Goal: Task Accomplishment & Management: Manage account settings

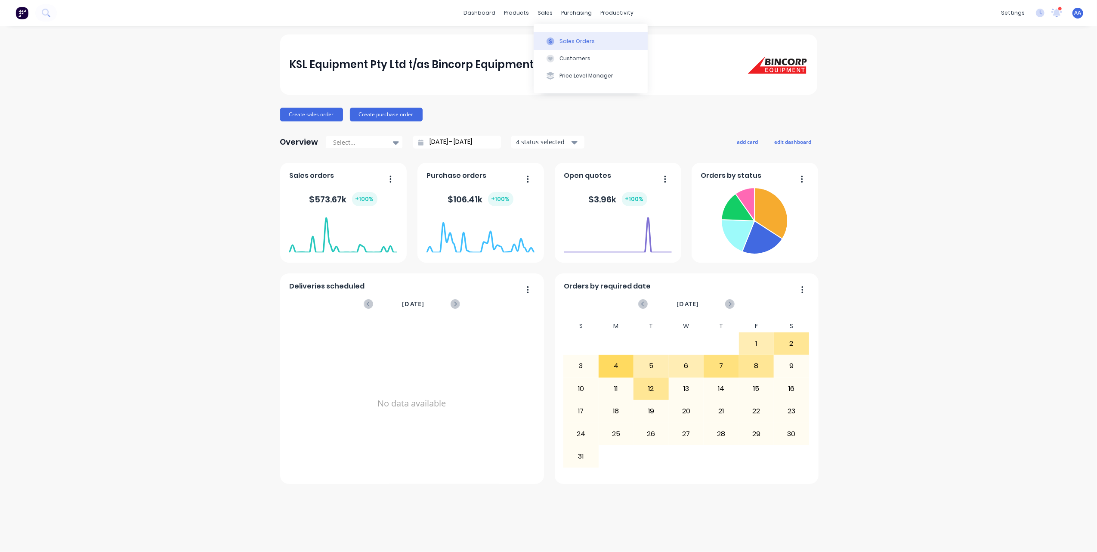
click at [568, 36] on button "Sales Orders" at bounding box center [591, 40] width 114 height 17
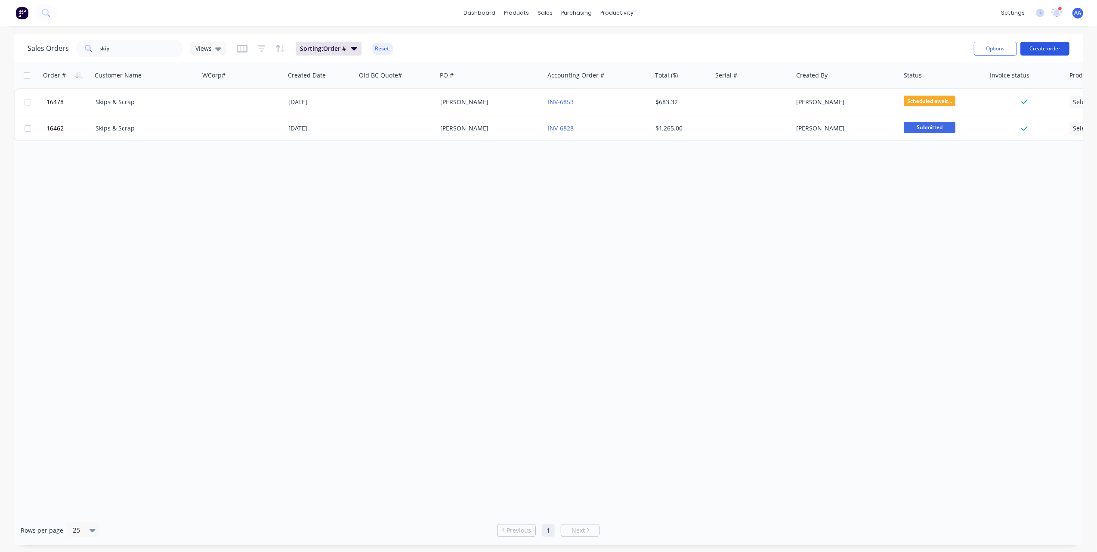
click at [1047, 50] on button "Create order" at bounding box center [1044, 49] width 49 height 14
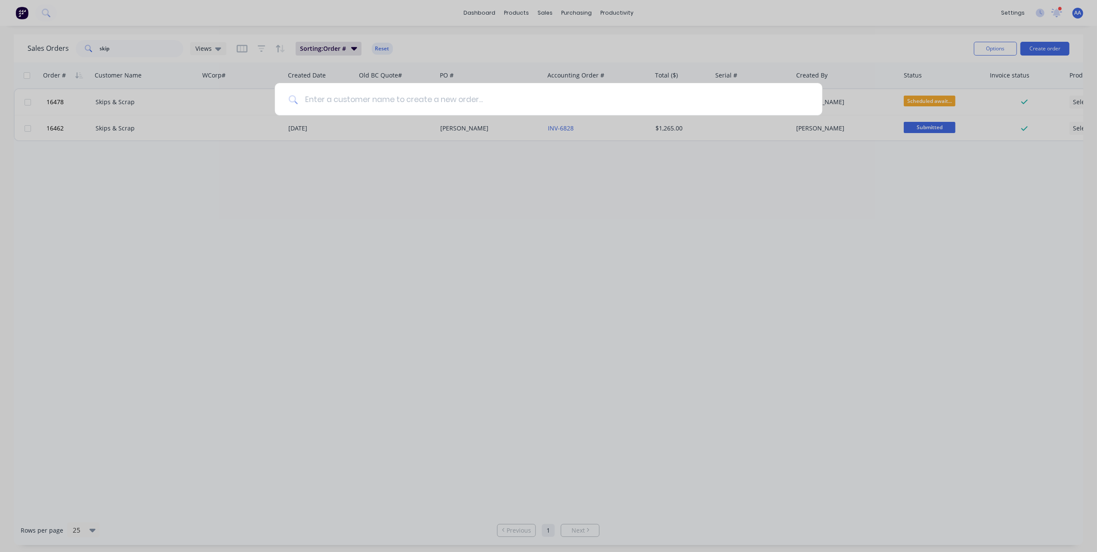
click at [533, 102] on input at bounding box center [553, 99] width 511 height 32
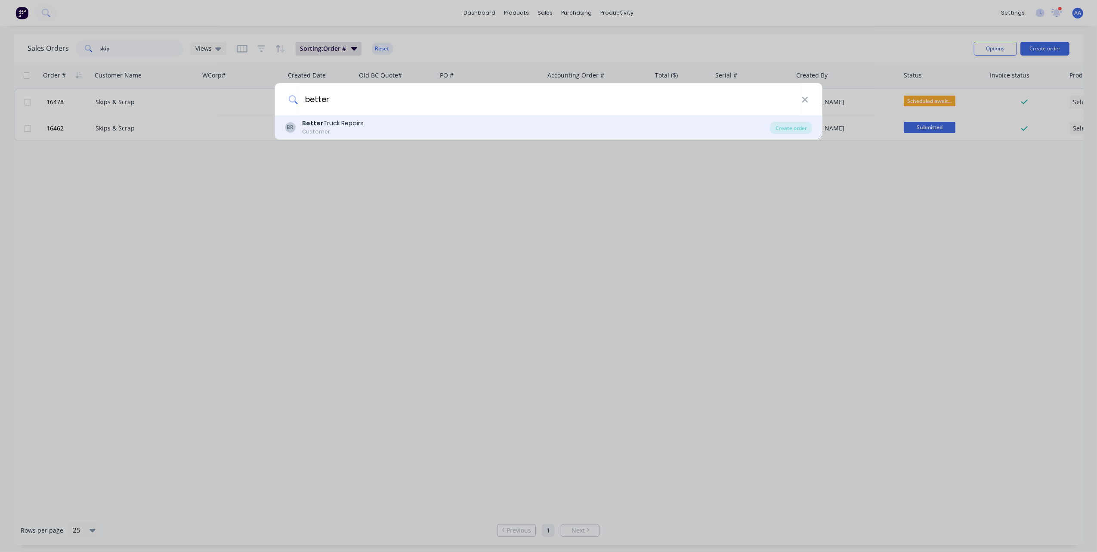
type input "better"
click at [376, 125] on div "BR Better Truck Repairs Customer" at bounding box center [527, 127] width 485 height 17
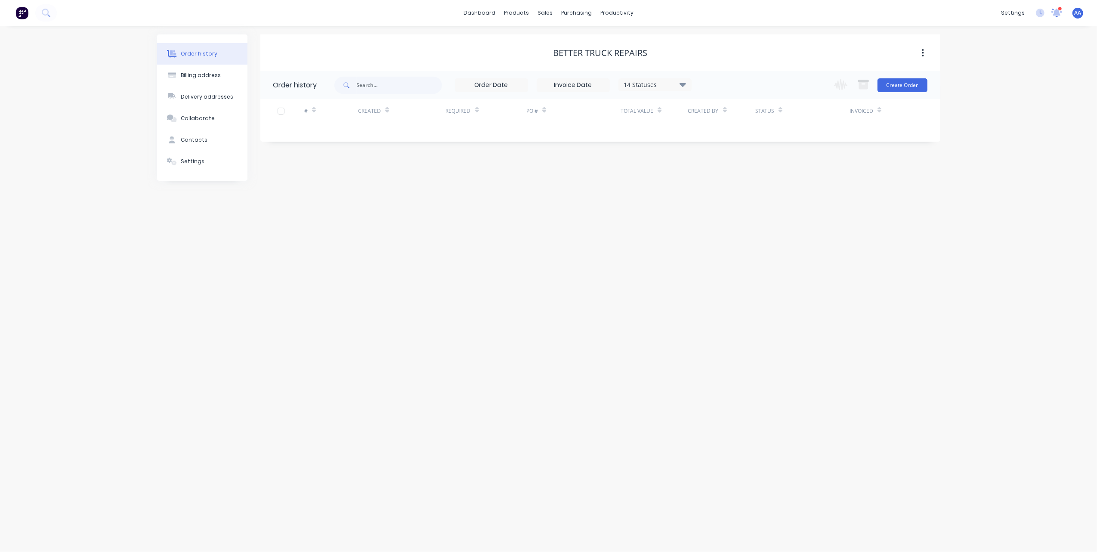
click at [1053, 11] on icon at bounding box center [1057, 13] width 12 height 10
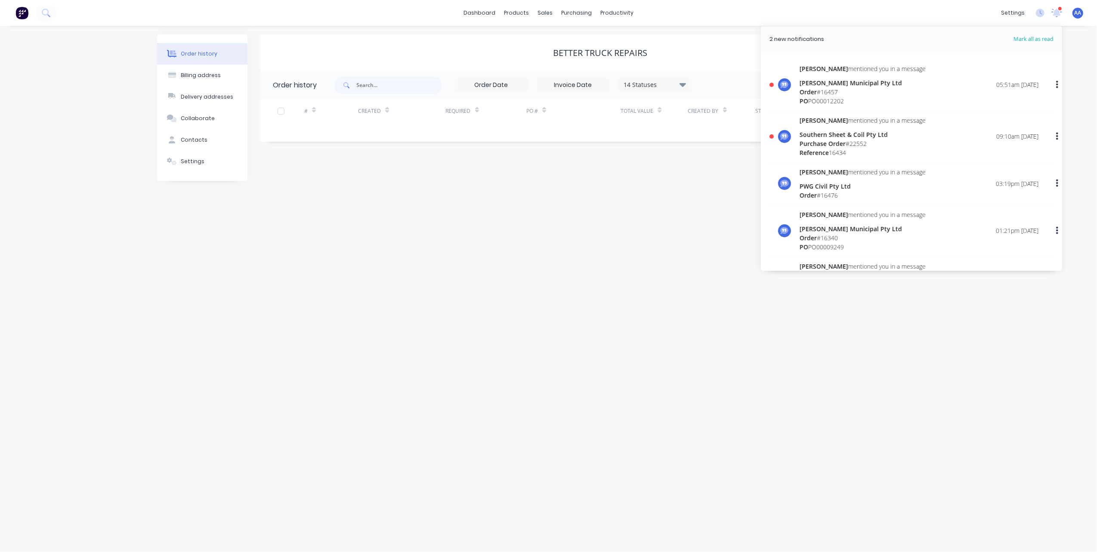
click at [423, 219] on div "Order history Billing address Delivery addresses Collaborate Contacts Settings …" at bounding box center [548, 289] width 1097 height 526
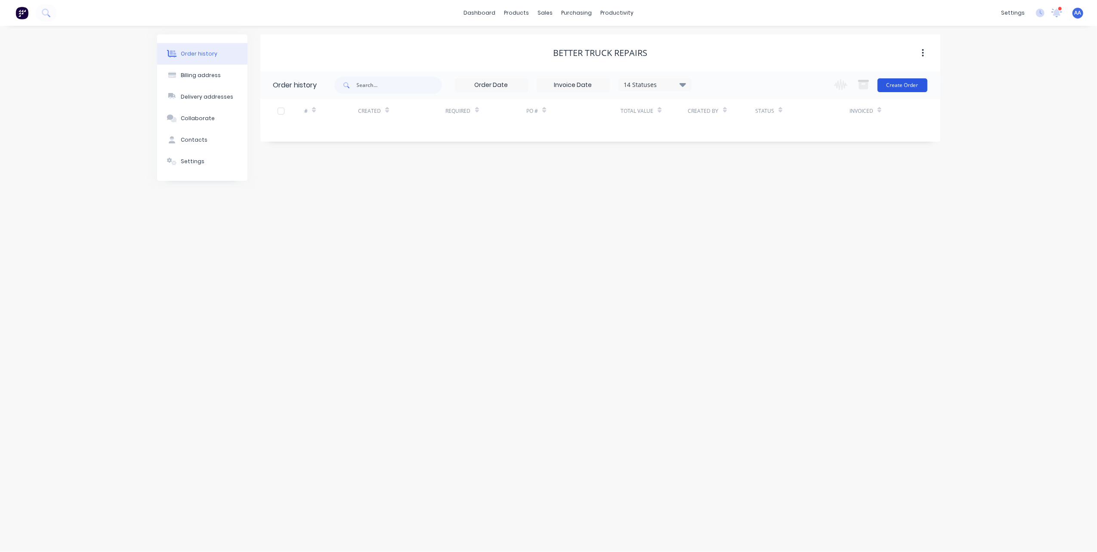
click at [904, 81] on button "Create Order" at bounding box center [902, 85] width 50 height 14
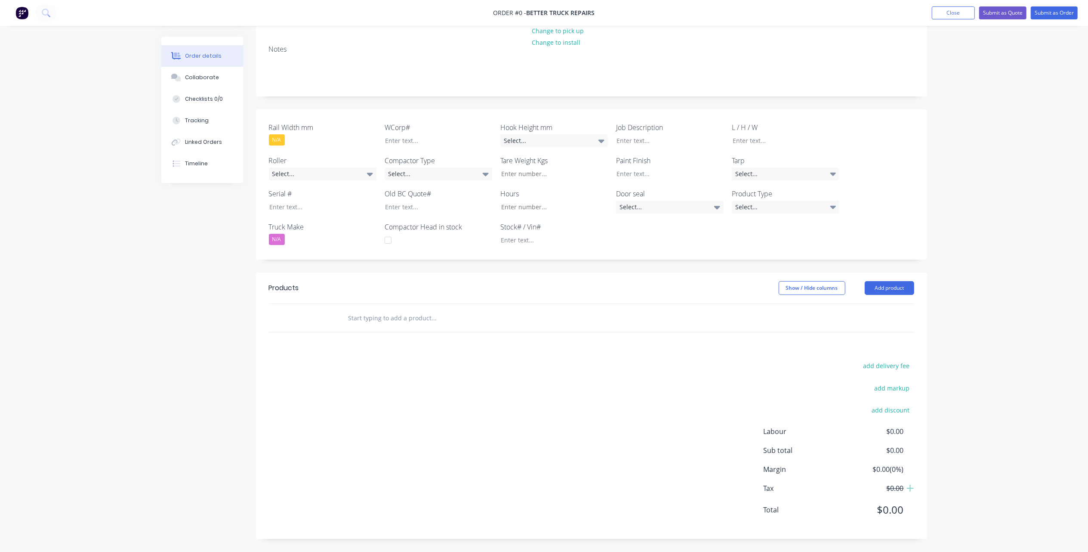
scroll to position [108, 0]
click at [389, 315] on input "text" at bounding box center [434, 317] width 172 height 17
click at [384, 317] on input "text" at bounding box center [434, 317] width 172 height 17
paste input "4off (2xsets) IT20 bin wear pads+screws + freight to 2756"
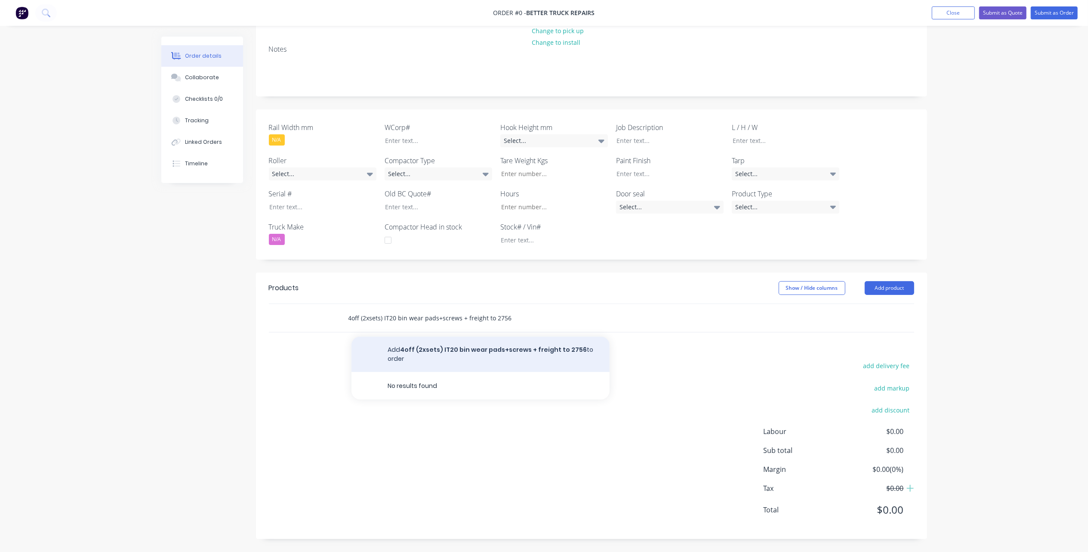
type input "4off (2xsets) IT20 bin wear pads+screws + freight to 2756"
click at [482, 349] on button "Add 4off (2xsets) IT20 bin wear pads+screws + freight to 2756 to order" at bounding box center [481, 354] width 258 height 35
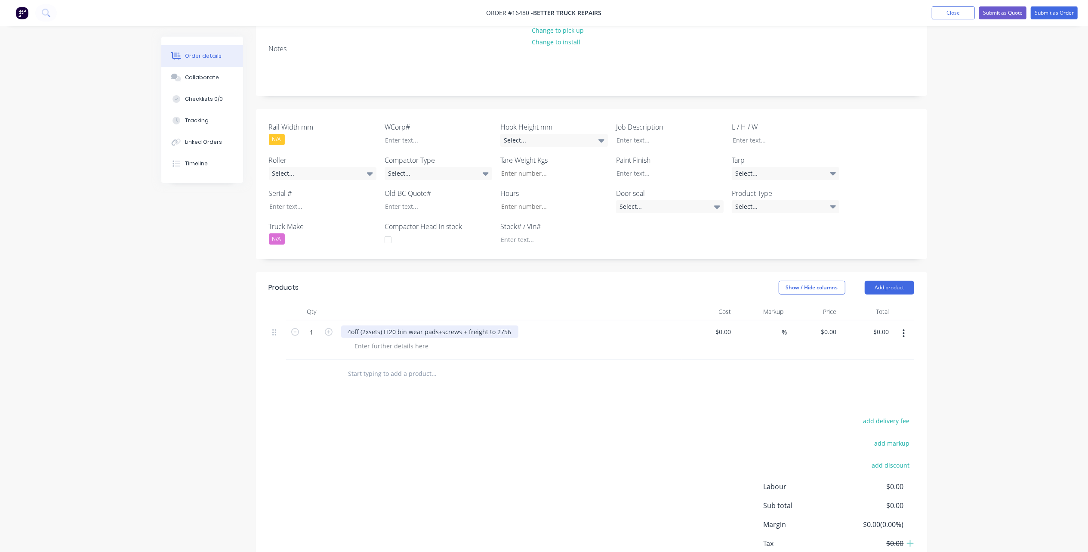
click at [472, 337] on div "4off (2xsets) IT20 bin wear pads+screws + freight to 2756" at bounding box center [429, 331] width 177 height 12
click at [371, 346] on div at bounding box center [392, 346] width 88 height 12
click at [411, 340] on div "Freight to:" at bounding box center [513, 346] width 330 height 12
click at [396, 343] on div "Freight to:" at bounding box center [513, 346] width 330 height 12
click at [396, 346] on div "Freight to:" at bounding box center [513, 346] width 330 height 12
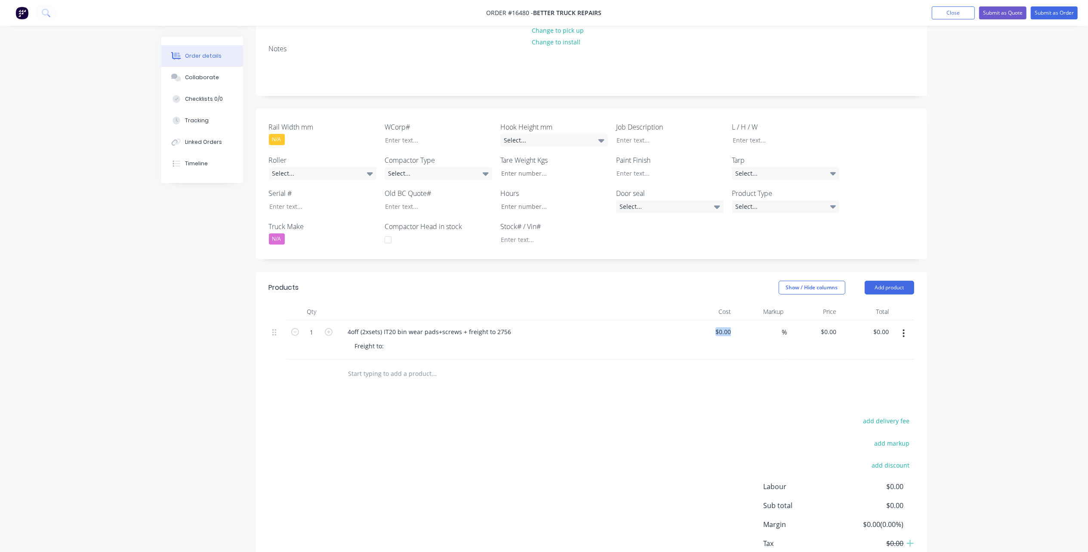
click at [396, 346] on div "Freight to:" at bounding box center [513, 346] width 330 height 12
drag, startPoint x: 396, startPoint y: 346, endPoint x: 475, endPoint y: 392, distance: 91.5
click at [475, 392] on div "Products Show / Hide columns Add product Qty Cost Markup Price Total 1 4off (2x…" at bounding box center [591, 433] width 671 height 322
click at [374, 343] on div "Freight to:" at bounding box center [369, 346] width 43 height 12
click at [387, 346] on div "Freight to:" at bounding box center [369, 346] width 43 height 12
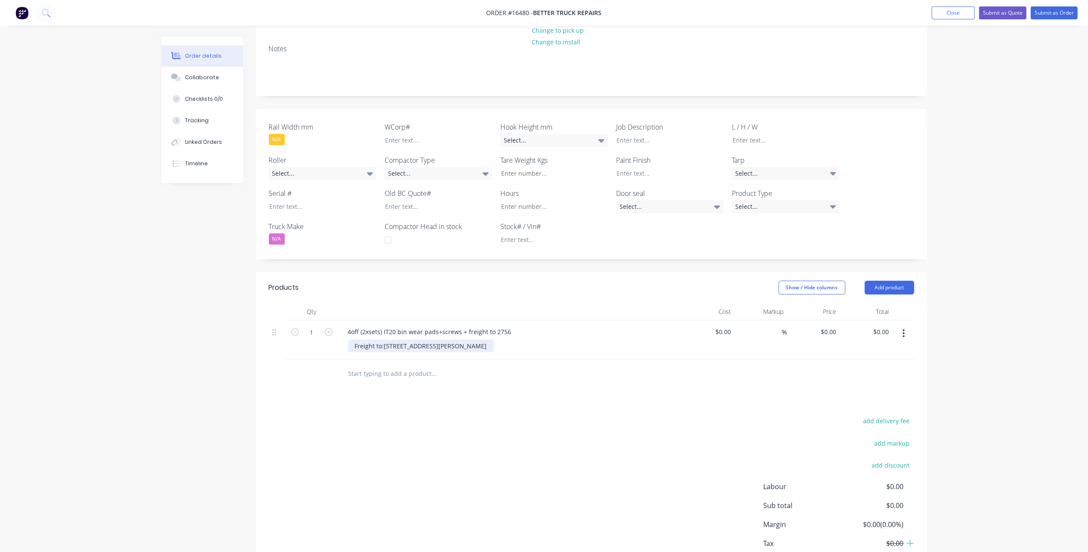
click at [384, 345] on div "Freight to:110 Mileham St, South Windsor NSW 2756" at bounding box center [421, 346] width 146 height 12
click at [434, 367] on input "text" at bounding box center [434, 372] width 172 height 17
click at [716, 330] on div "$0.00" at bounding box center [708, 339] width 53 height 39
type input "$513.00"
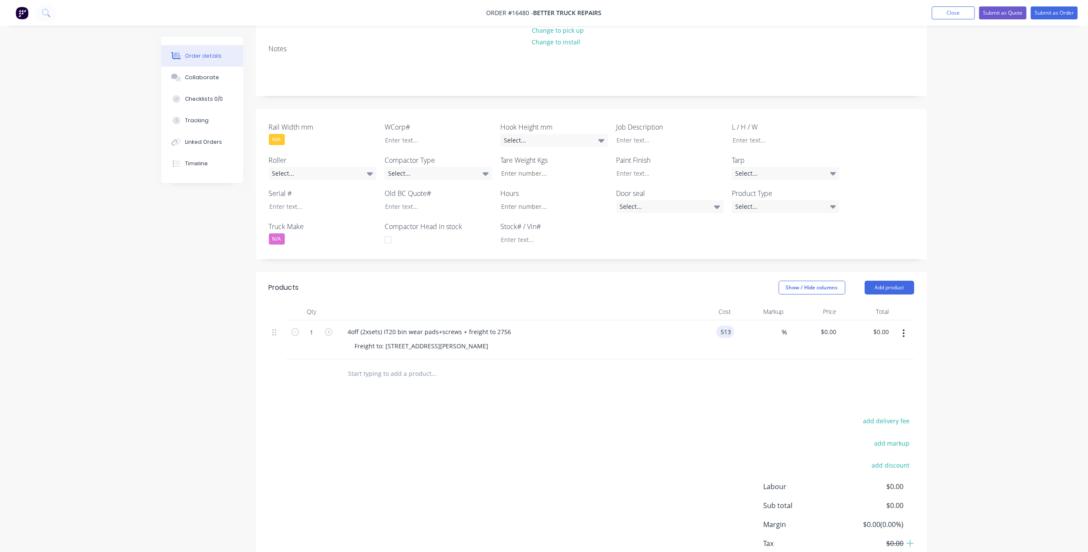
type input "$513.00"
click at [656, 391] on div "Products Show / Hide columns Add product Qty Cost Markup Price Total 1 4off (2x…" at bounding box center [591, 433] width 671 height 322
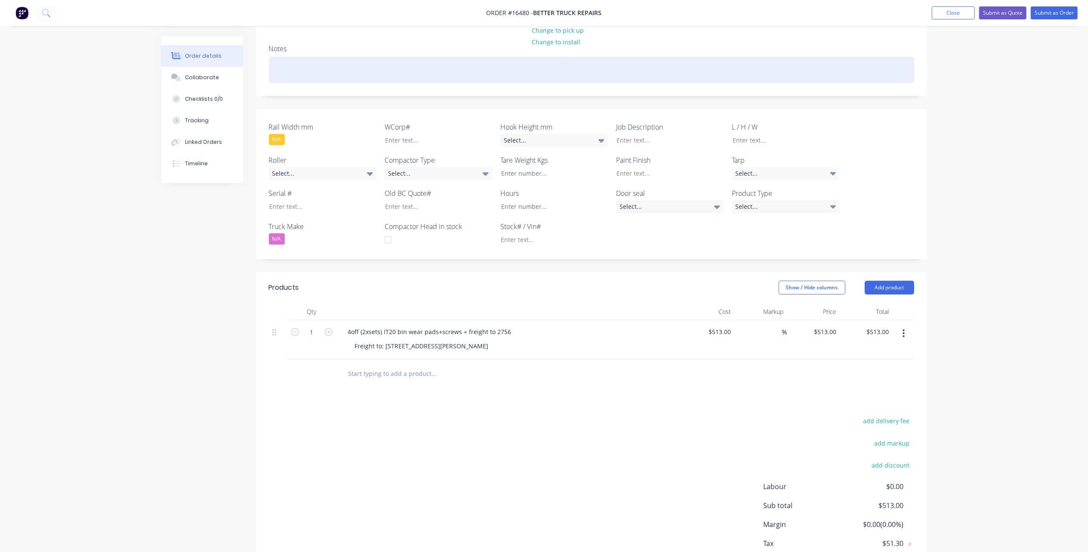
click at [293, 59] on div at bounding box center [591, 70] width 645 height 26
paste div
drag, startPoint x: 409, startPoint y: 69, endPoint x: 136, endPoint y: 67, distance: 272.8
click at [136, 67] on div "Order details Collaborate Checklists 0/0 Tracking Linked Orders Timeline Order …" at bounding box center [544, 249] width 1088 height 714
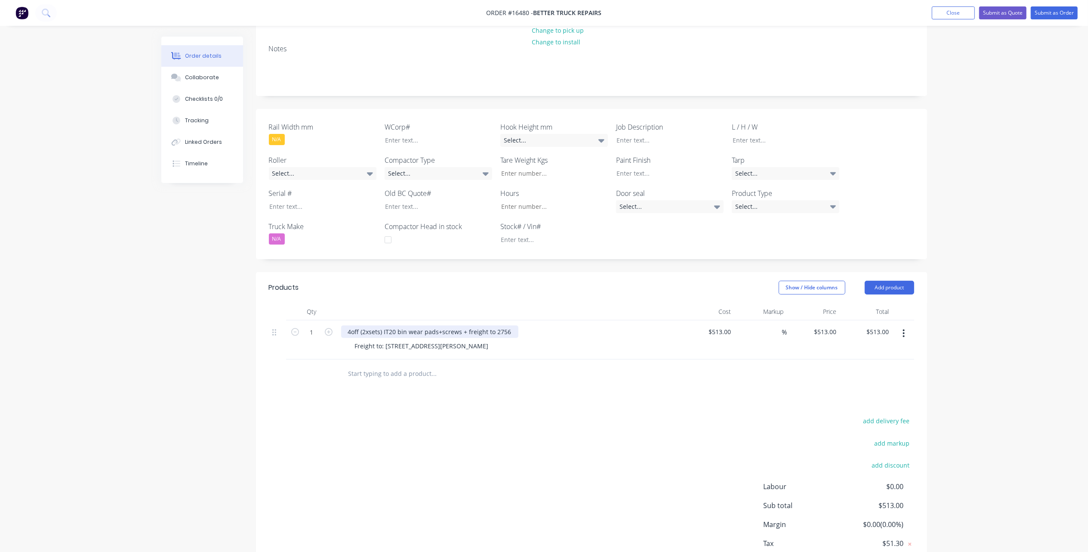
click at [391, 326] on div "4off (2xsets) IT20 bin wear pads+screws + freight to 2756" at bounding box center [429, 331] width 177 height 12
drag, startPoint x: 347, startPoint y: 331, endPoint x: 507, endPoint y: 332, distance: 160.1
click at [507, 332] on div "4off (2xsets) IT20 bin wear pads+screws + freight to 2756" at bounding box center [429, 331] width 177 height 12
copy div "4off (2xsets) IT20 bin wear pads+screws + freight to 2756"
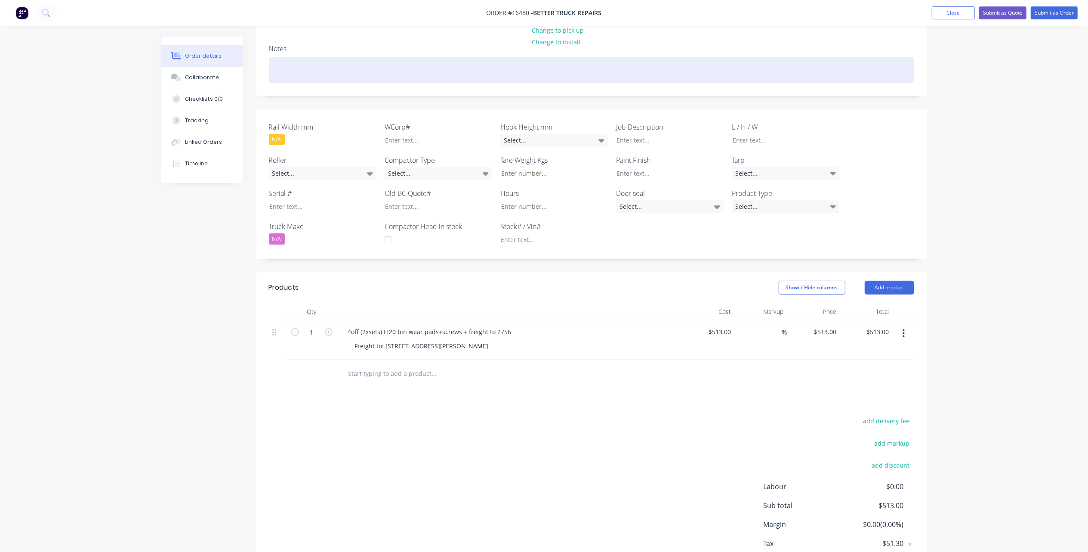
click at [300, 77] on div at bounding box center [591, 70] width 645 height 26
click at [296, 70] on div "4off (2xsets) IT20 bin wear pads+screws + freight to 2756" at bounding box center [591, 70] width 645 height 26
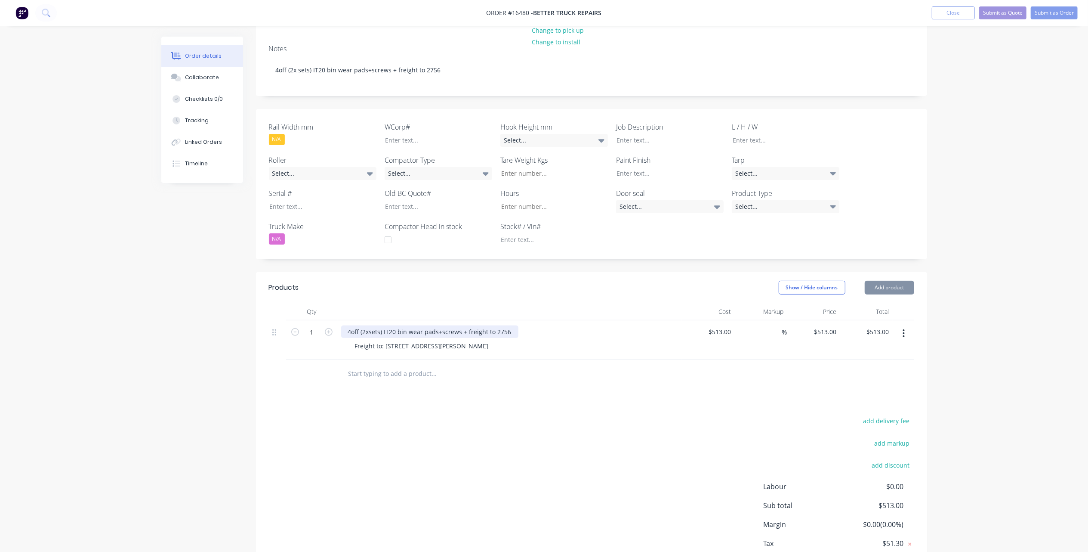
click at [380, 337] on div "4off (2xsets) IT20 bin wear pads+screws + freight to 2756" at bounding box center [429, 331] width 177 height 12
click at [369, 334] on div "4off (2xsets) IT20 bin wear pads+screws + freight to 2756" at bounding box center [429, 331] width 177 height 12
click at [551, 462] on div "add delivery fee add markup add discount Labour $0.00 Sub total $513.00 Margin …" at bounding box center [591, 498] width 645 height 166
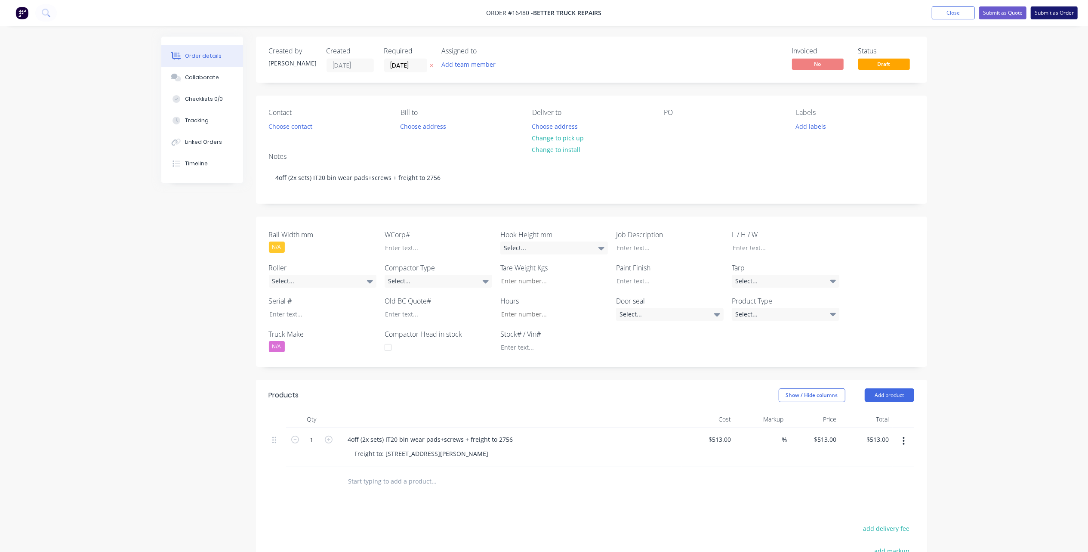
click at [1054, 14] on button "Submit as Order" at bounding box center [1054, 12] width 47 height 13
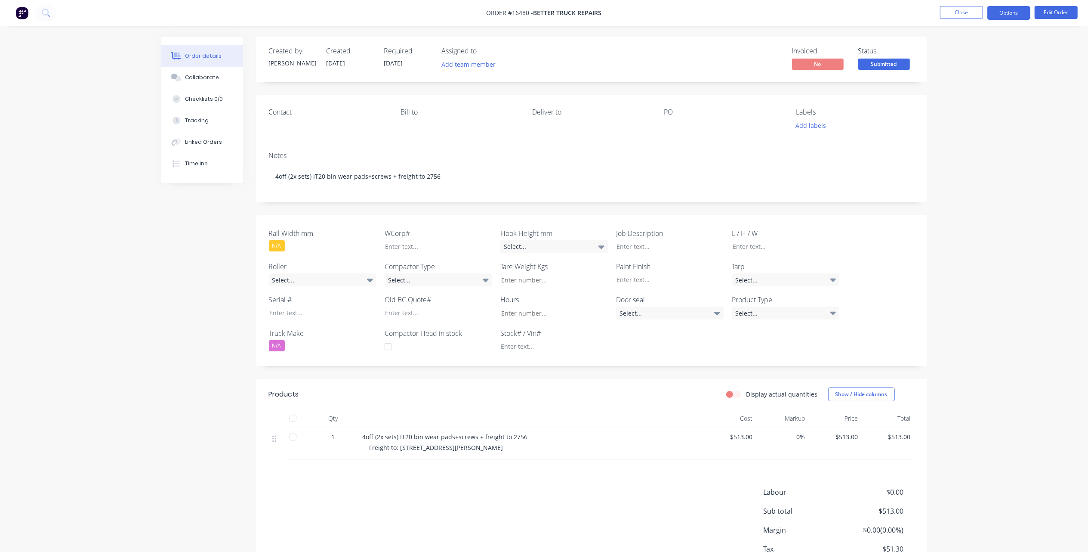
click at [1006, 10] on button "Options" at bounding box center [1009, 13] width 43 height 14
click at [963, 52] on div "Invoice" at bounding box center [983, 52] width 79 height 12
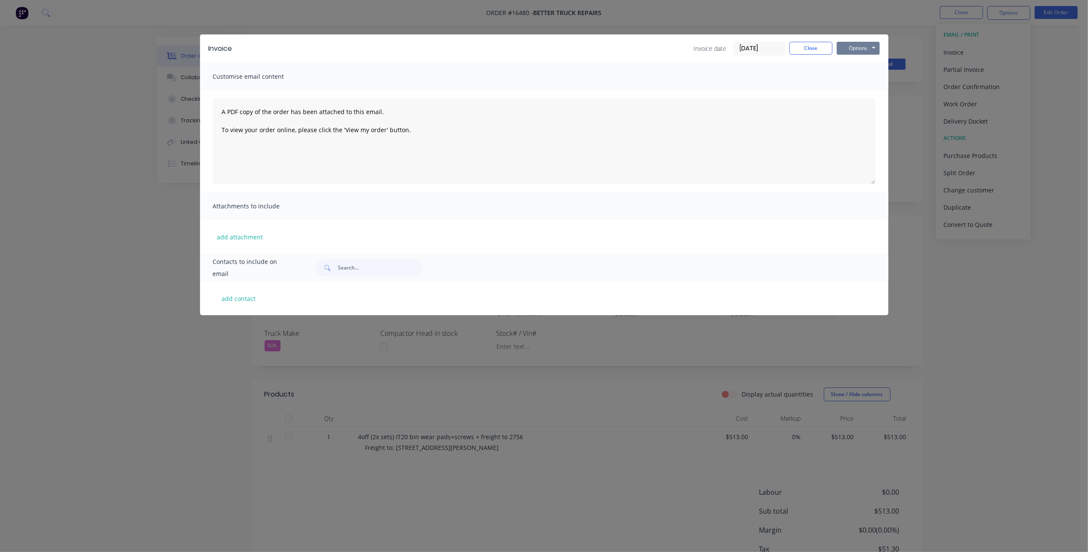
click at [849, 45] on button "Options" at bounding box center [858, 48] width 43 height 13
click at [847, 79] on button "Print" at bounding box center [864, 78] width 55 height 14
click at [809, 48] on button "Close" at bounding box center [811, 48] width 43 height 13
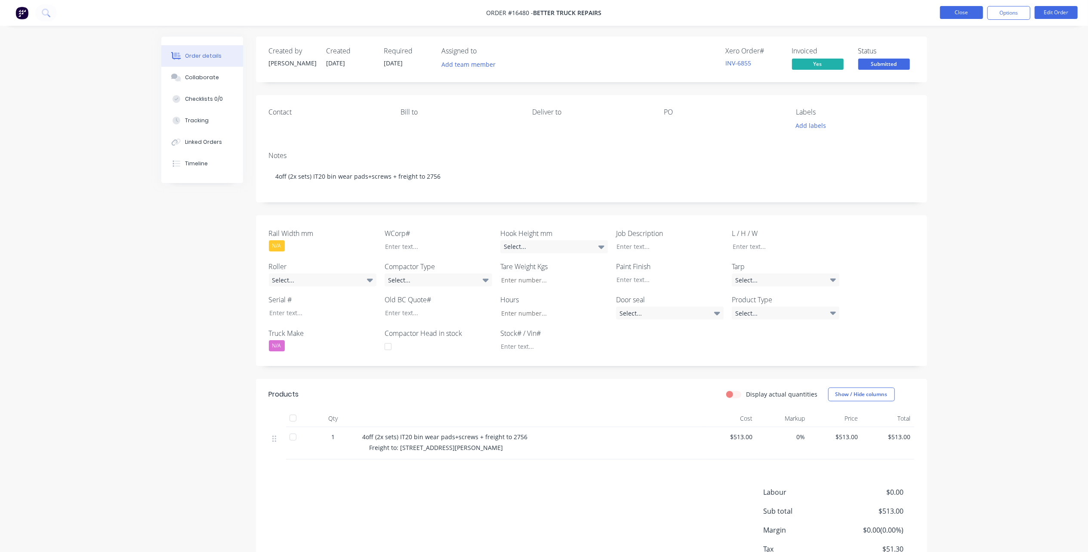
click at [971, 6] on button "Close" at bounding box center [961, 12] width 43 height 13
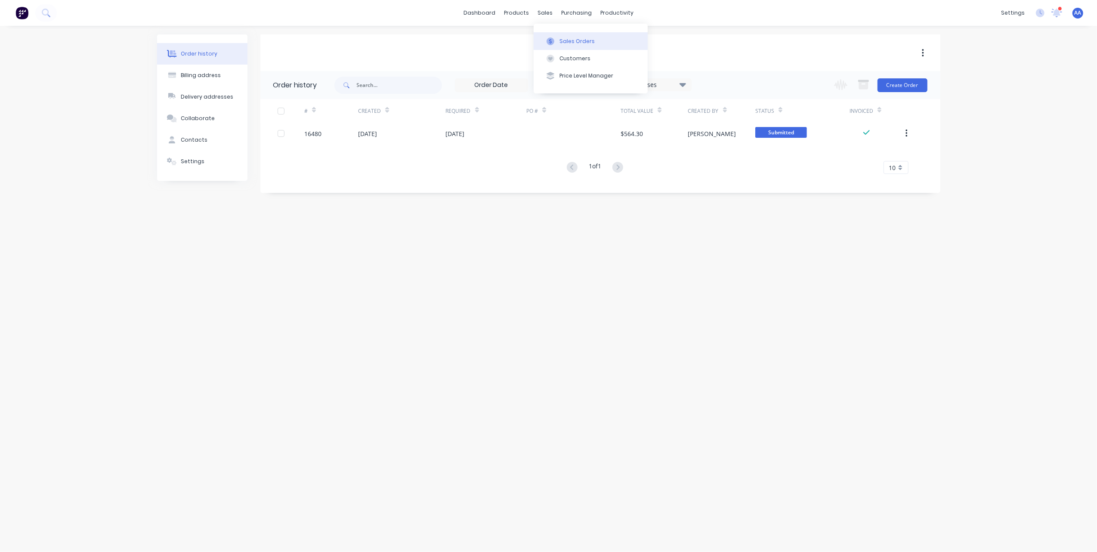
click at [561, 35] on button "Sales Orders" at bounding box center [591, 40] width 114 height 17
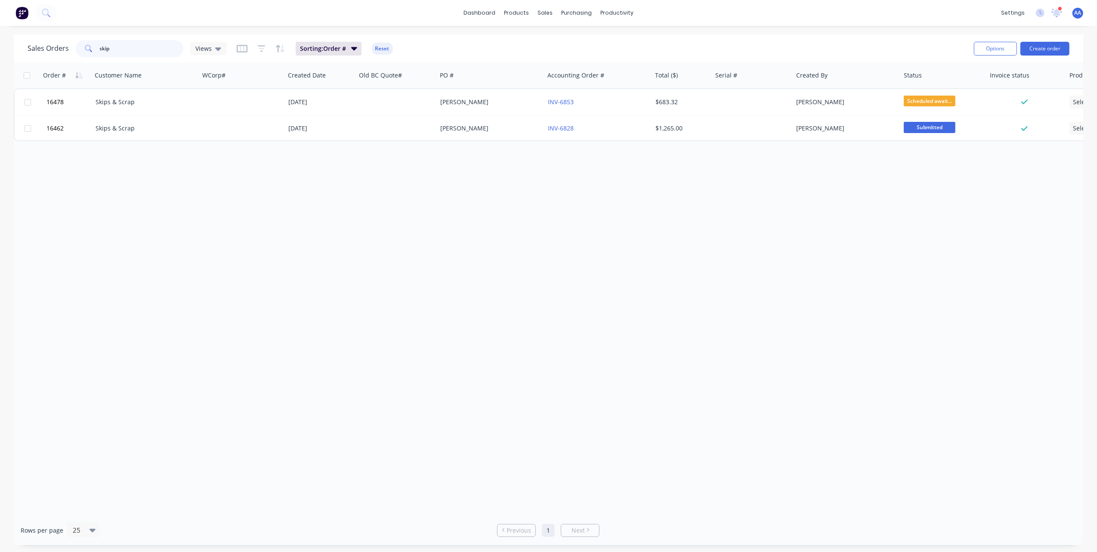
click at [138, 46] on input "skip" at bounding box center [142, 48] width 84 height 17
drag, startPoint x: 148, startPoint y: 48, endPoint x: 37, endPoint y: 40, distance: 111.3
click at [34, 40] on div "Sales Orders skip Views" at bounding box center [127, 48] width 199 height 17
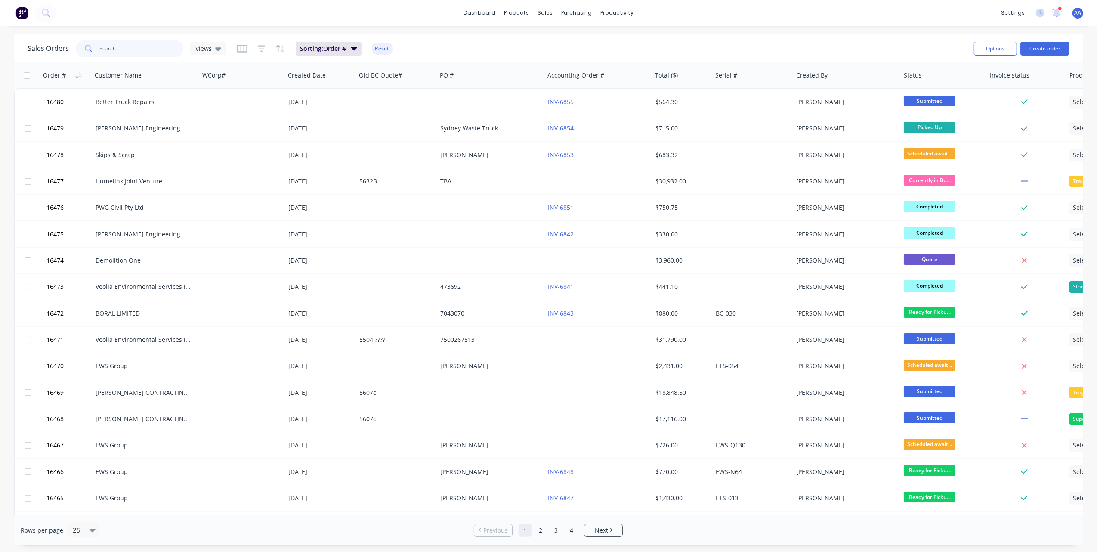
click at [140, 52] on input "text" at bounding box center [142, 48] width 84 height 17
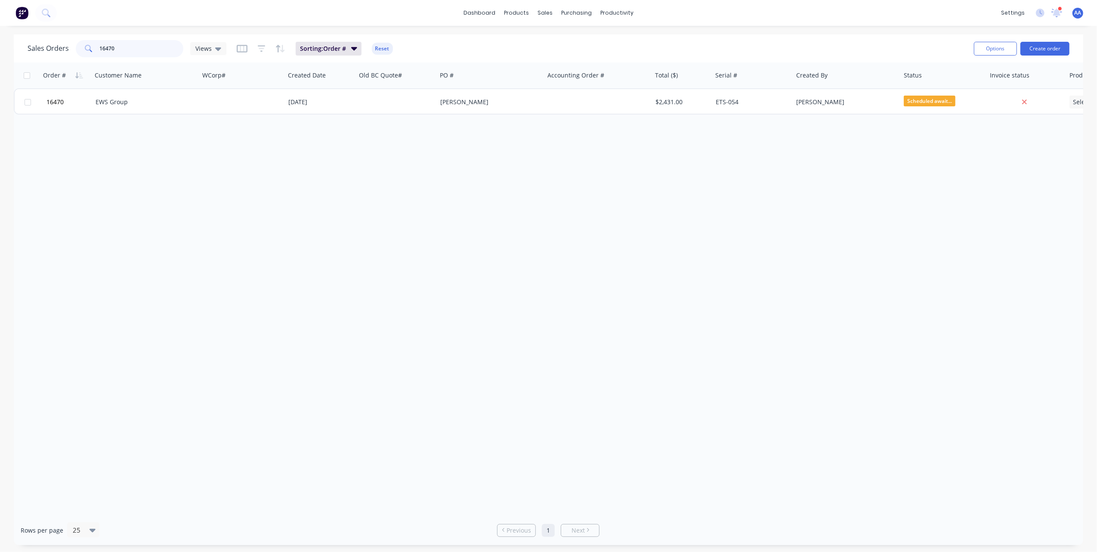
drag, startPoint x: 153, startPoint y: 47, endPoint x: 49, endPoint y: 40, distance: 104.8
click at [49, 40] on div "Sales Orders 16470 Views" at bounding box center [127, 48] width 199 height 17
click at [147, 49] on input "16467" at bounding box center [142, 48] width 84 height 17
drag, startPoint x: 156, startPoint y: 45, endPoint x: 30, endPoint y: 46, distance: 126.1
click at [30, 46] on div "Sales Orders 16467 Views" at bounding box center [127, 48] width 199 height 17
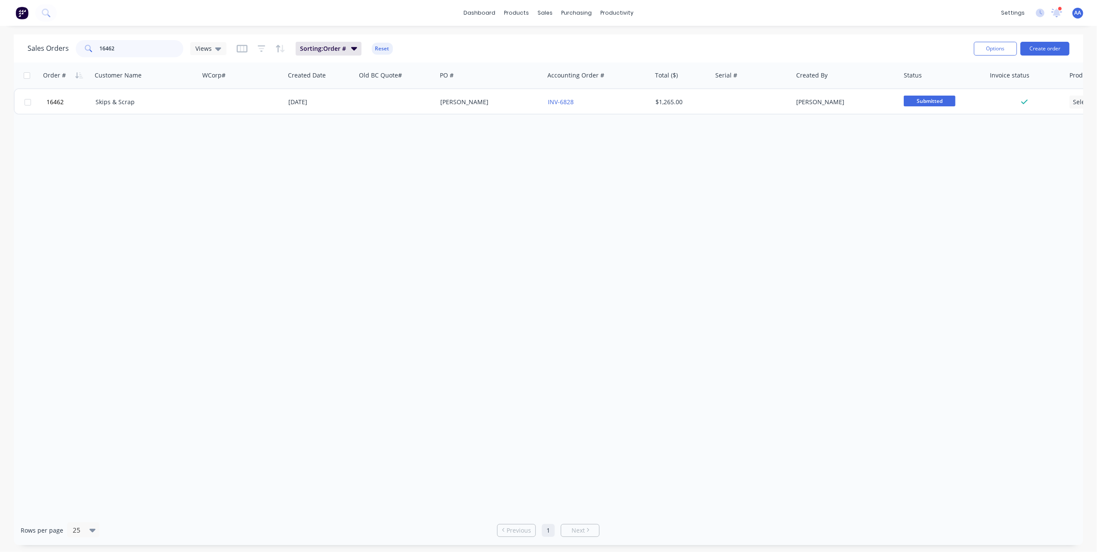
click at [145, 47] on input "16462" at bounding box center [142, 48] width 84 height 17
drag, startPoint x: 146, startPoint y: 48, endPoint x: 80, endPoint y: 51, distance: 66.7
click at [80, 51] on div "16462" at bounding box center [130, 48] width 108 height 17
type input "16430"
click at [1059, 11] on icon at bounding box center [1057, 12] width 8 height 8
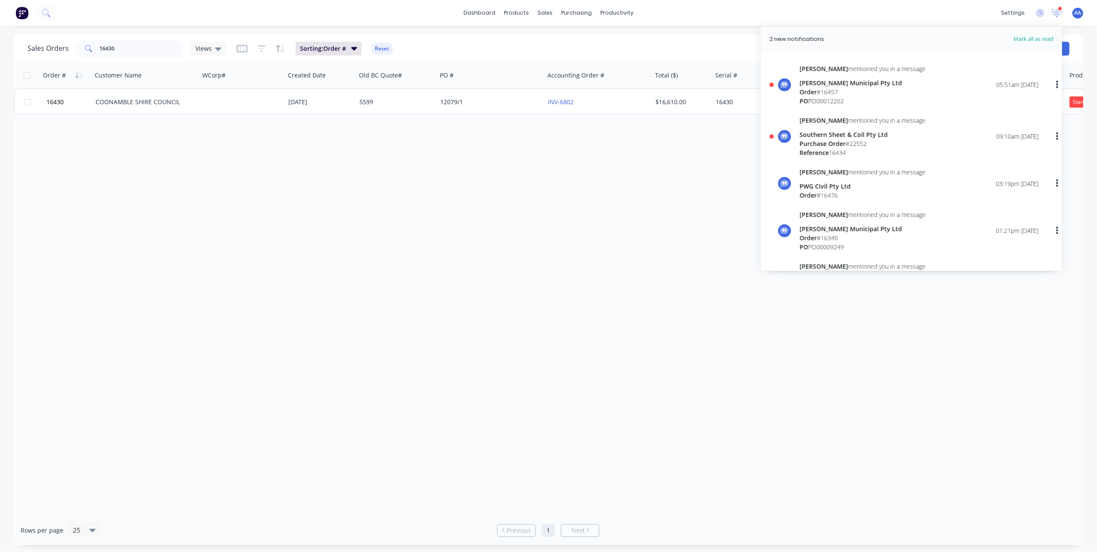
click at [873, 95] on div "Order # 16457" at bounding box center [863, 91] width 126 height 9
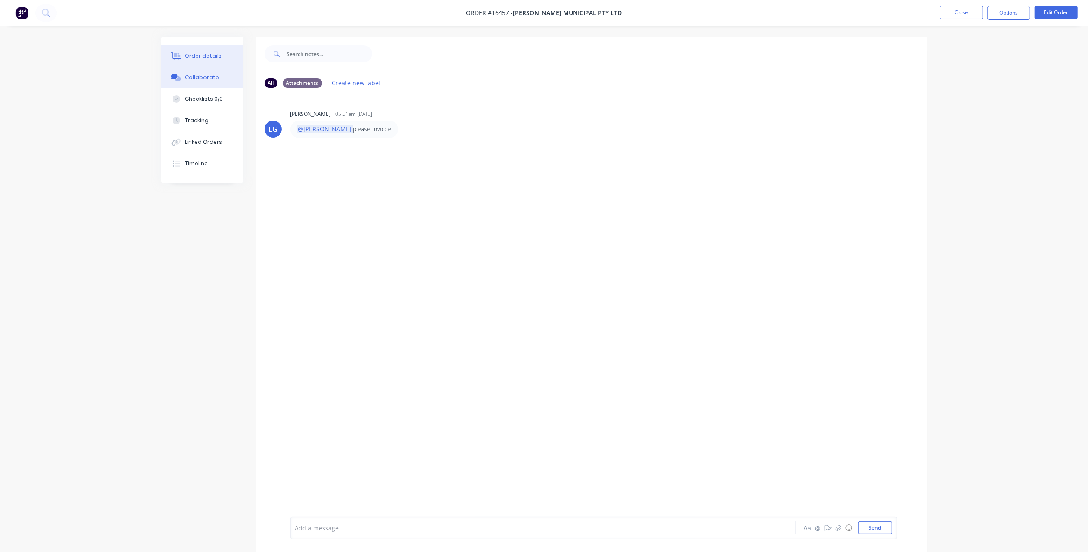
drag, startPoint x: 200, startPoint y: 58, endPoint x: 209, endPoint y: 59, distance: 9.1
click at [200, 58] on div "Order details" at bounding box center [203, 56] width 37 height 8
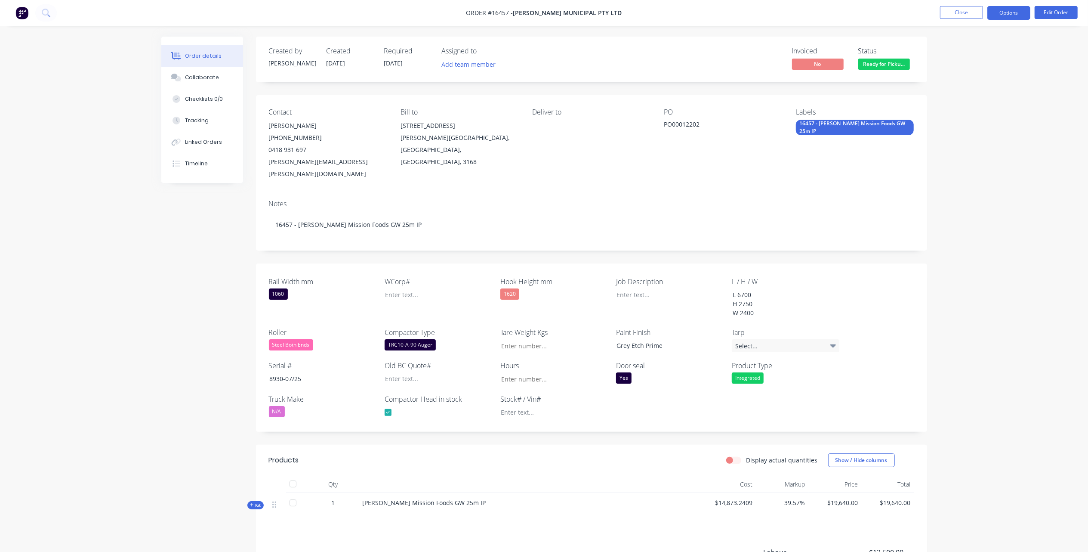
click at [1009, 12] on button "Options" at bounding box center [1009, 13] width 43 height 14
click at [970, 56] on div "Invoice" at bounding box center [983, 52] width 79 height 12
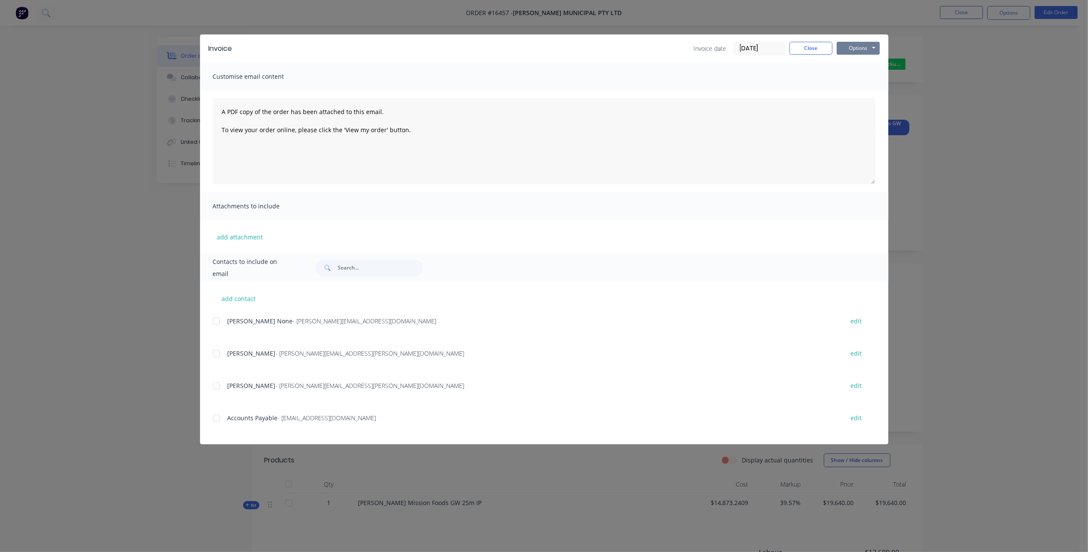
click at [861, 47] on button "Options" at bounding box center [858, 48] width 43 height 13
click at [861, 74] on button "Print" at bounding box center [864, 78] width 55 height 14
click at [814, 52] on button "Close" at bounding box center [811, 48] width 43 height 13
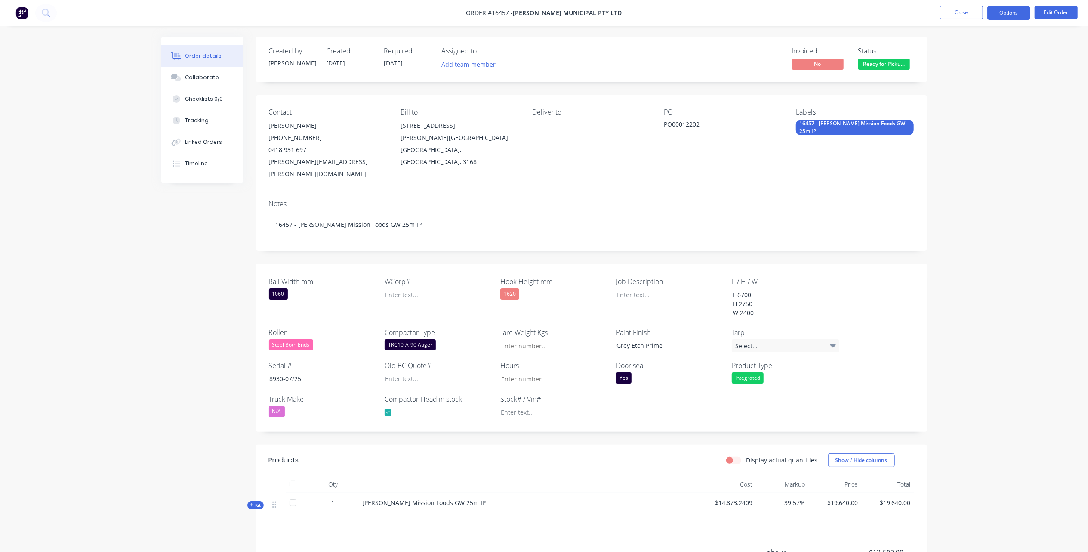
click at [1011, 9] on button "Options" at bounding box center [1009, 13] width 43 height 14
click at [1015, 337] on div "Order details Collaborate Checklists 0/0 Tracking Linked Orders Timeline Order …" at bounding box center [544, 336] width 1088 height 673
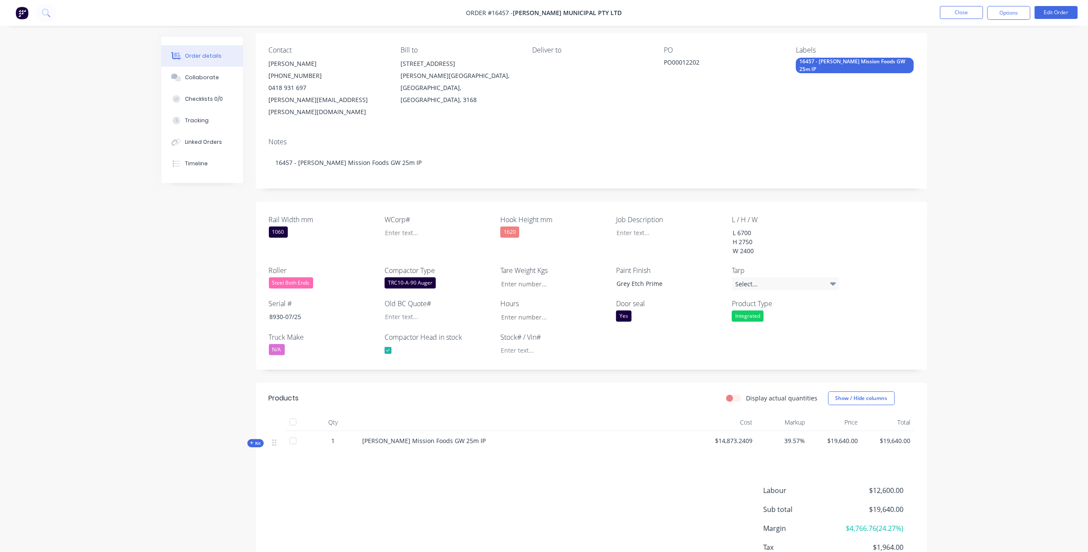
scroll to position [109, 0]
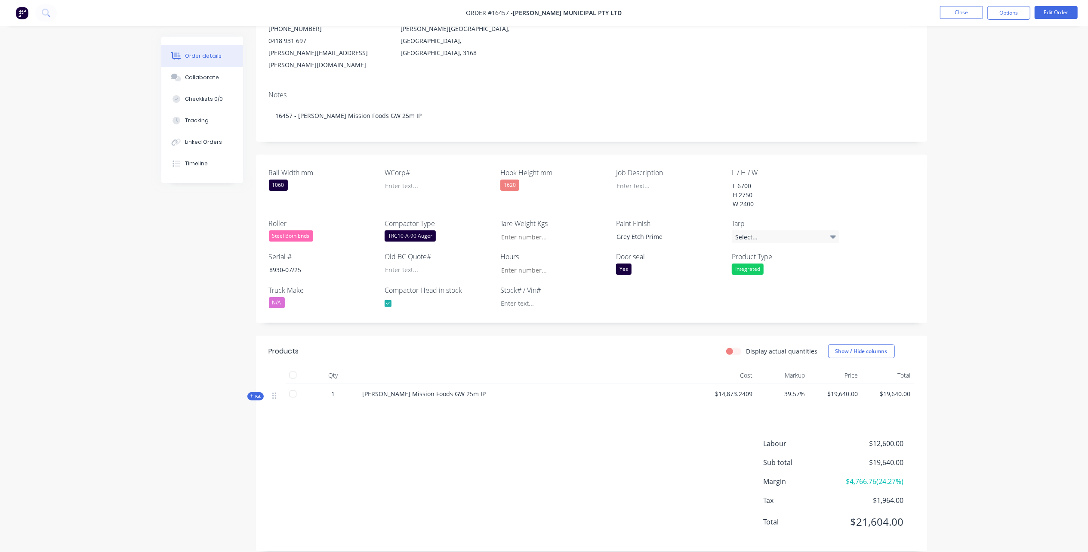
click at [422, 389] on span "Bucher Mission Foods GW 25m IP" at bounding box center [424, 393] width 123 height 8
click at [713, 389] on span "$14,873.2409" at bounding box center [730, 393] width 46 height 9
click at [260, 393] on span "Kit" at bounding box center [255, 396] width 11 height 6
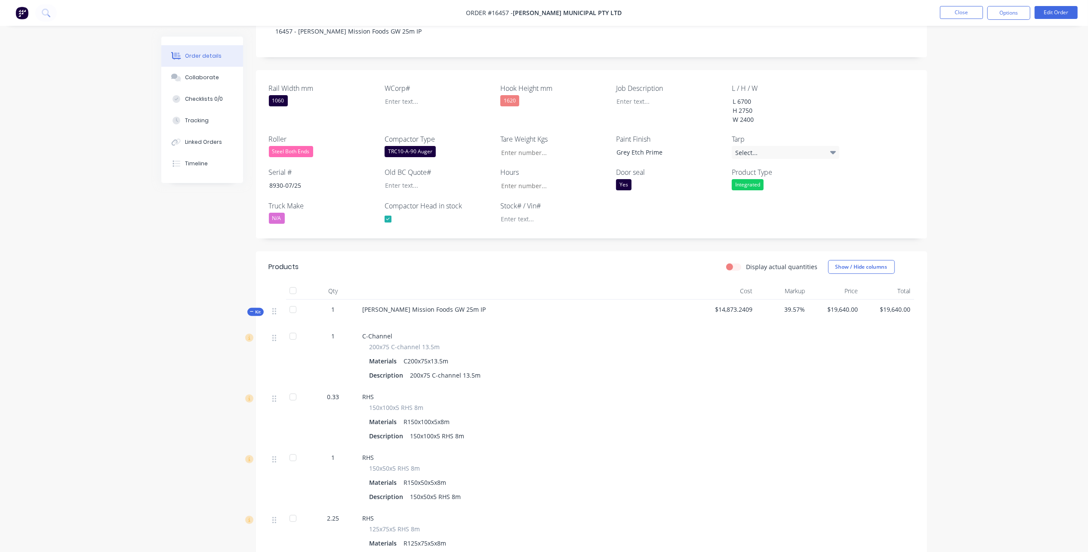
scroll to position [166, 0]
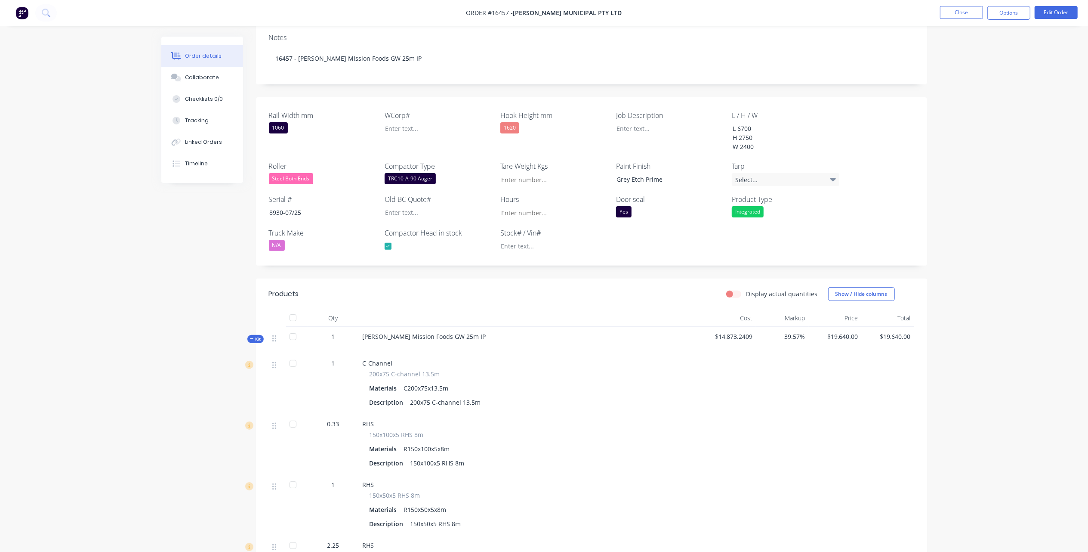
click at [254, 336] on span "Kit" at bounding box center [255, 339] width 11 height 6
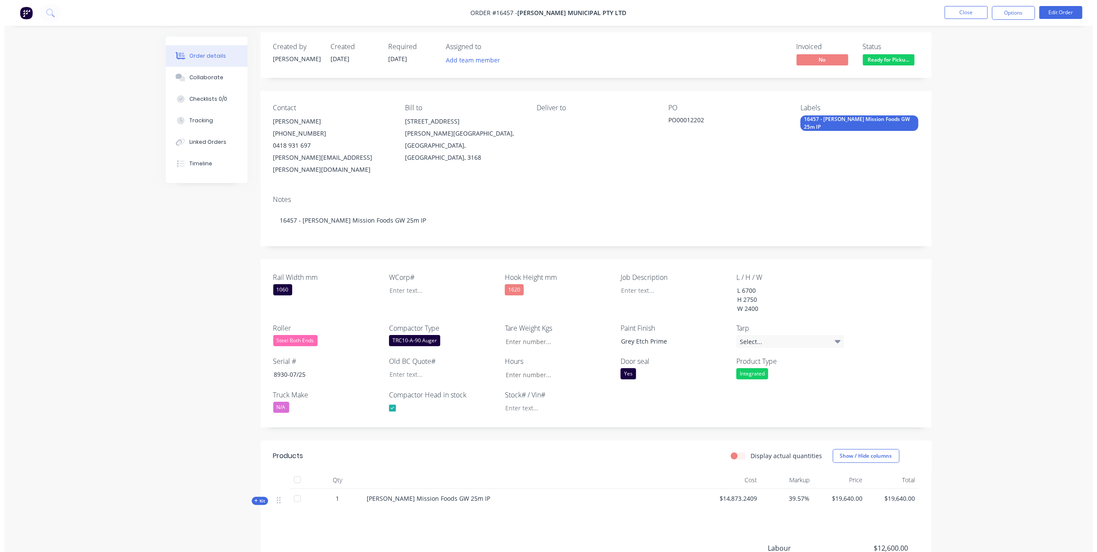
scroll to position [0, 0]
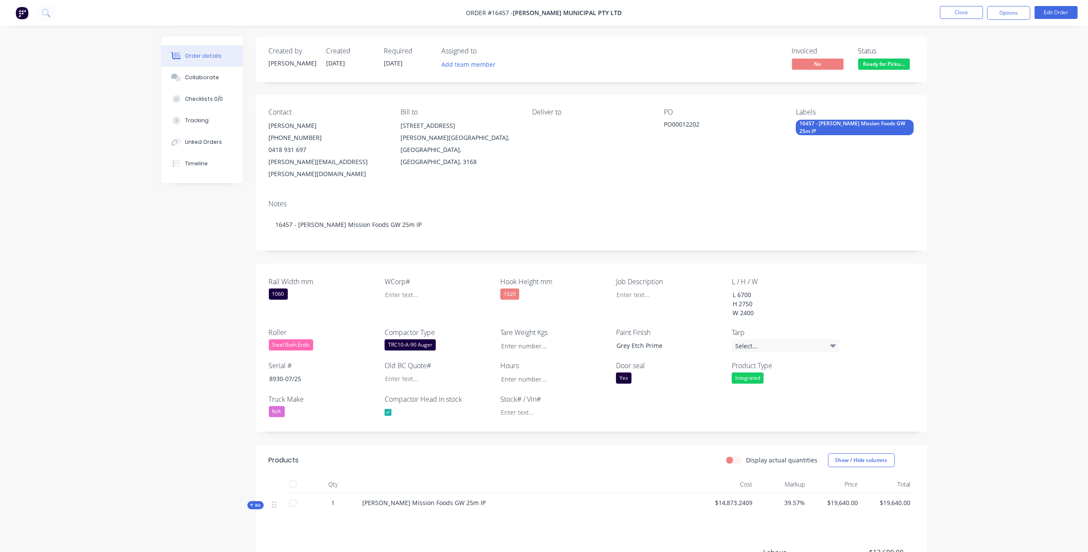
click at [996, 5] on nav "Order #16457 - Bucher Municipal Pty Ltd Close Options Edit Order" at bounding box center [544, 13] width 1088 height 26
click at [1004, 21] on nav "Order #16457 - Bucher Municipal Pty Ltd Close Options Edit Order" at bounding box center [544, 13] width 1088 height 26
click at [1007, 16] on button "Options" at bounding box center [1009, 13] width 43 height 14
click at [959, 50] on div "Invoice" at bounding box center [983, 52] width 79 height 12
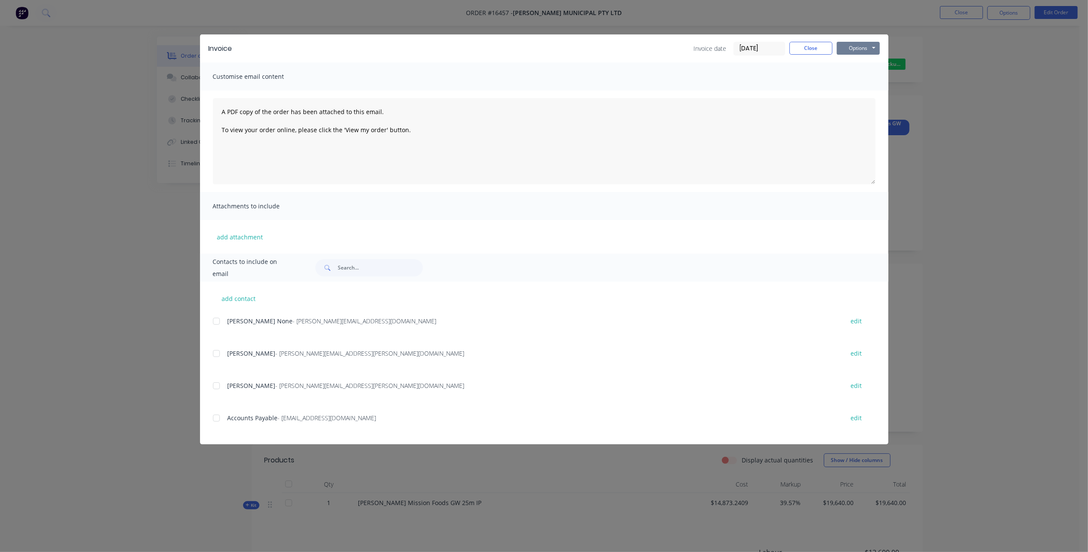
click at [863, 45] on button "Options" at bounding box center [858, 48] width 43 height 13
click at [861, 78] on button "Print" at bounding box center [864, 78] width 55 height 14
drag, startPoint x: 815, startPoint y: 45, endPoint x: 969, endPoint y: 22, distance: 156.7
click at [815, 45] on button "Close" at bounding box center [811, 48] width 43 height 13
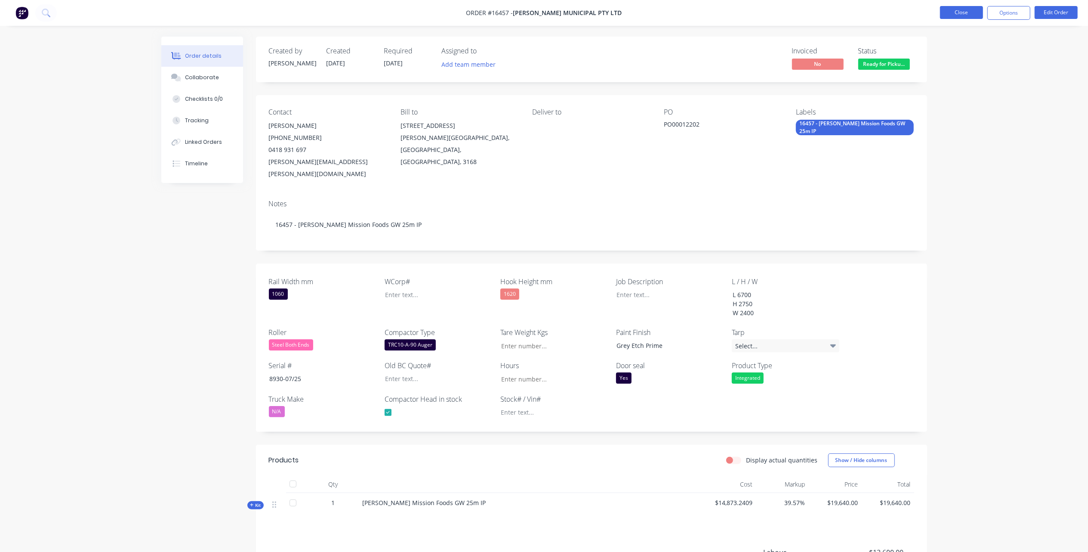
click at [961, 10] on button "Close" at bounding box center [961, 12] width 43 height 13
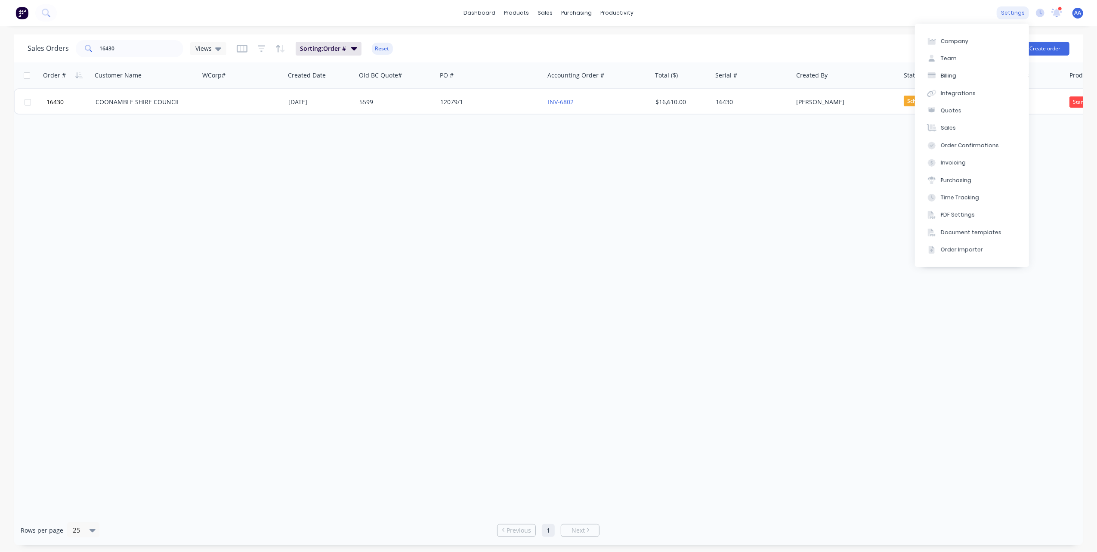
click at [1017, 14] on div "settings" at bounding box center [1013, 12] width 32 height 13
click at [956, 96] on div "Integrations" at bounding box center [958, 94] width 35 height 8
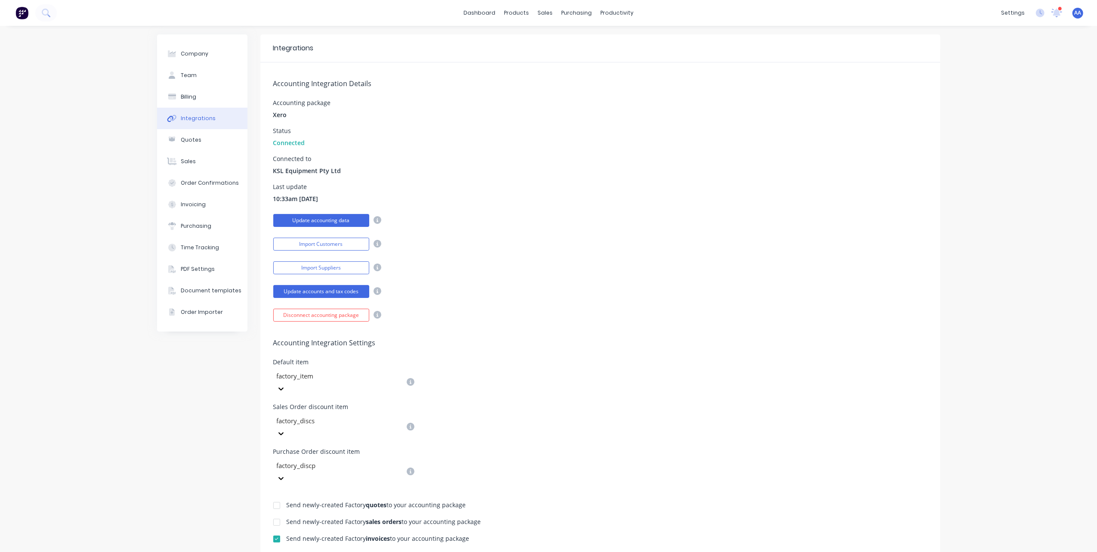
click at [303, 219] on button "Update accounting data" at bounding box center [321, 220] width 96 height 13
click at [1053, 11] on icon at bounding box center [1057, 12] width 8 height 7
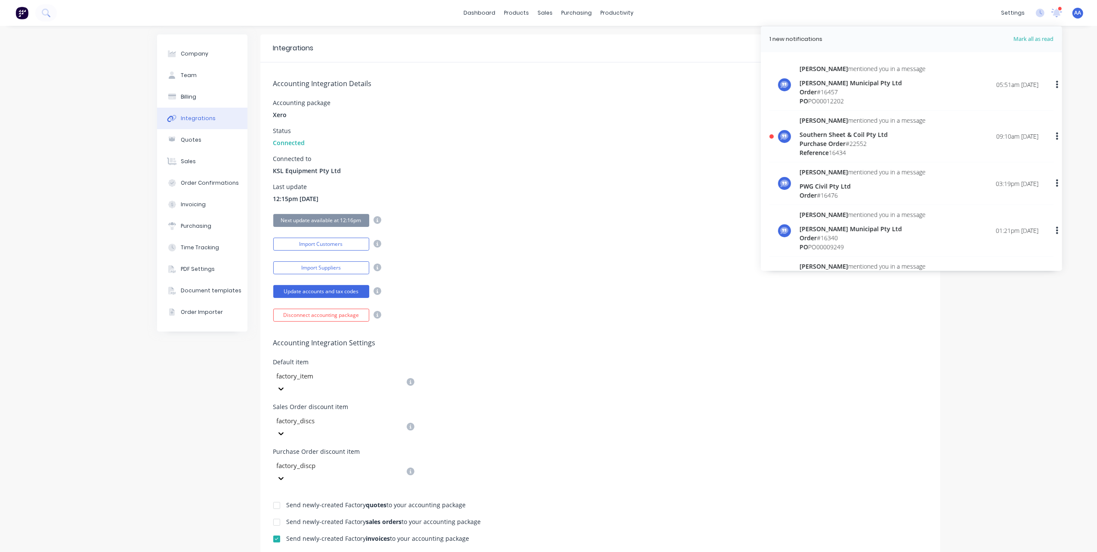
click at [889, 85] on div "Lyle mentioned you in a message Bucher Municipal Pty Ltd Order # 16457 PO PO000…" at bounding box center [919, 84] width 239 height 41
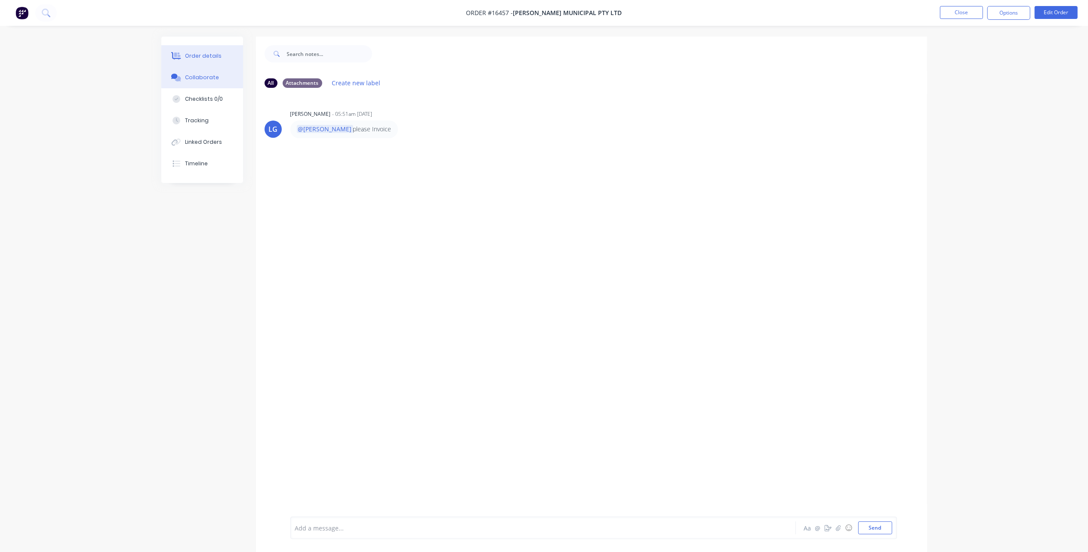
click at [207, 54] on div "Order details" at bounding box center [203, 56] width 37 height 8
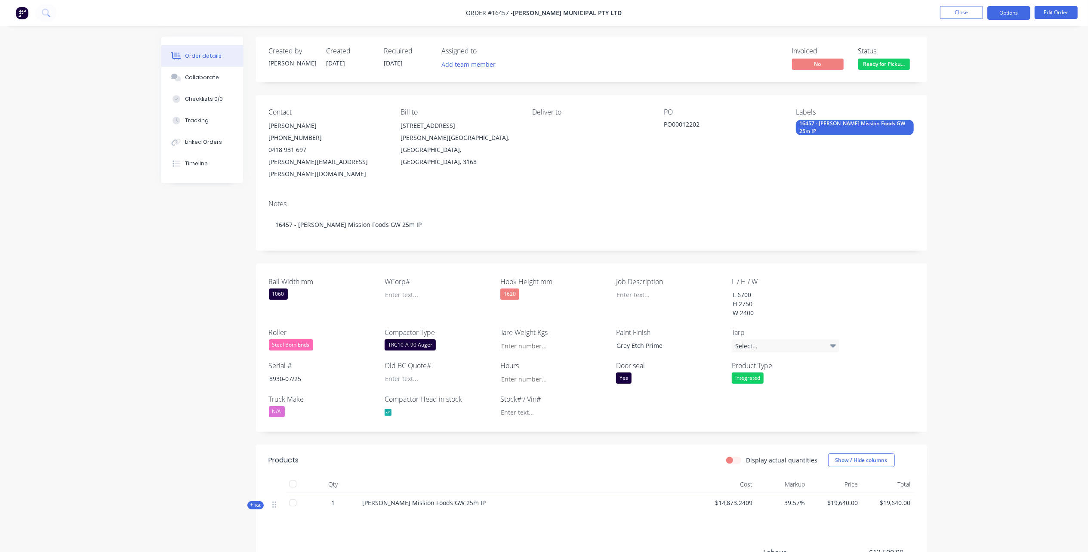
click at [1005, 11] on button "Options" at bounding box center [1009, 13] width 43 height 14
click at [964, 54] on div "Invoice" at bounding box center [983, 52] width 79 height 12
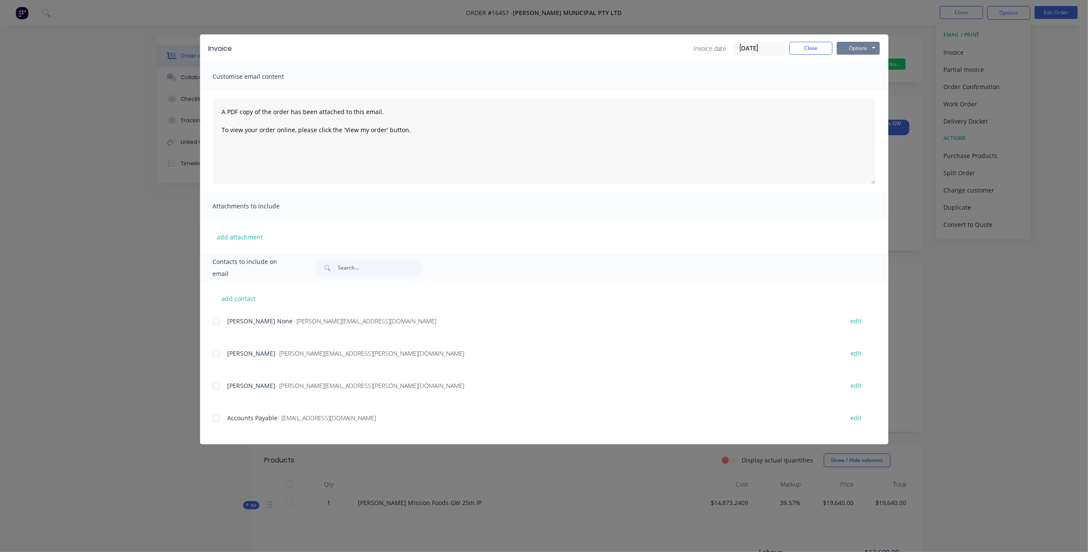
click at [860, 49] on button "Options" at bounding box center [858, 48] width 43 height 13
click at [862, 76] on button "Print" at bounding box center [864, 78] width 55 height 14
click at [801, 45] on button "Close" at bounding box center [811, 48] width 43 height 13
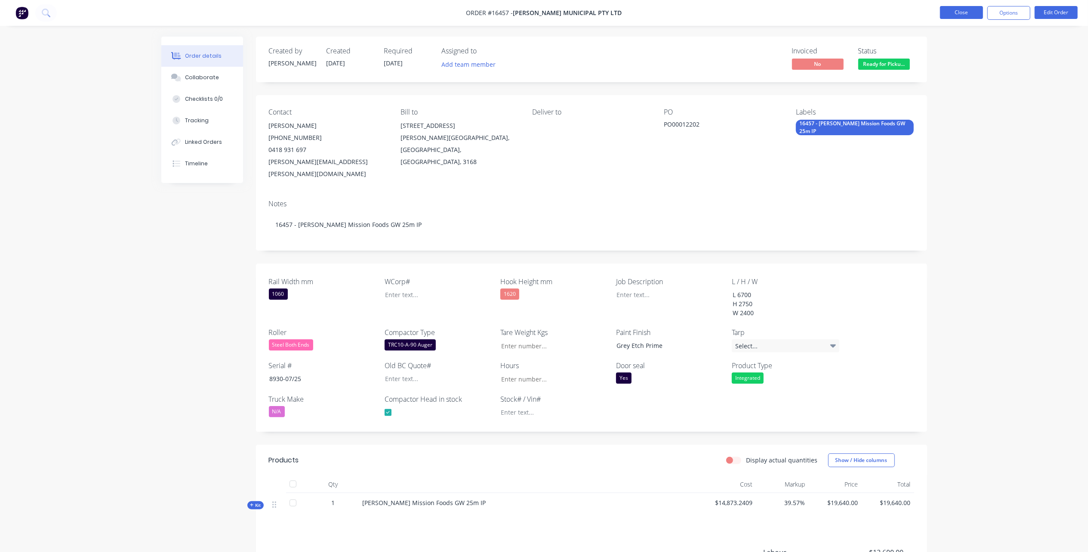
click at [961, 8] on button "Close" at bounding box center [961, 12] width 43 height 13
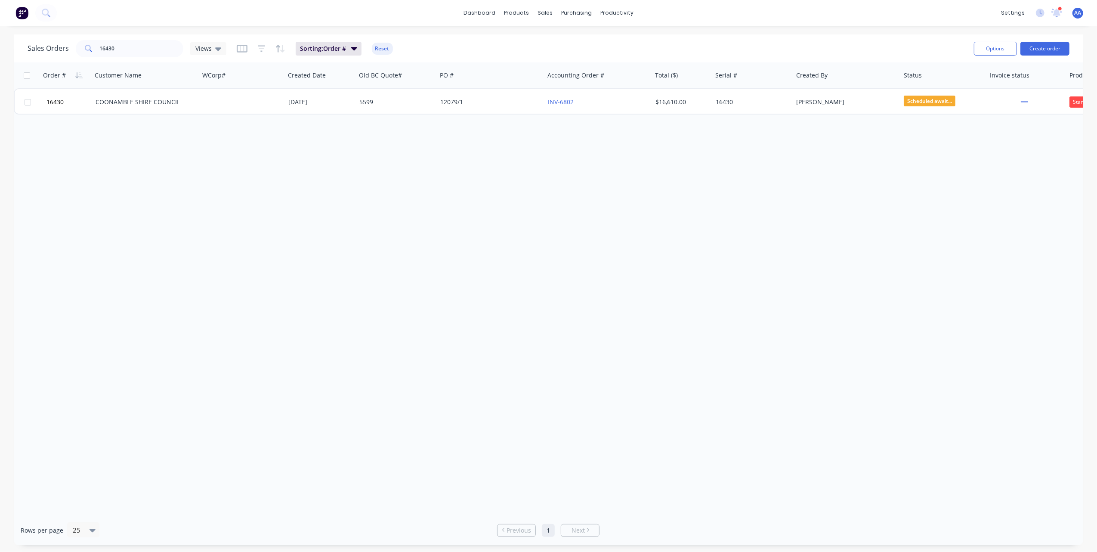
click at [1059, 9] on div at bounding box center [1060, 8] width 4 height 4
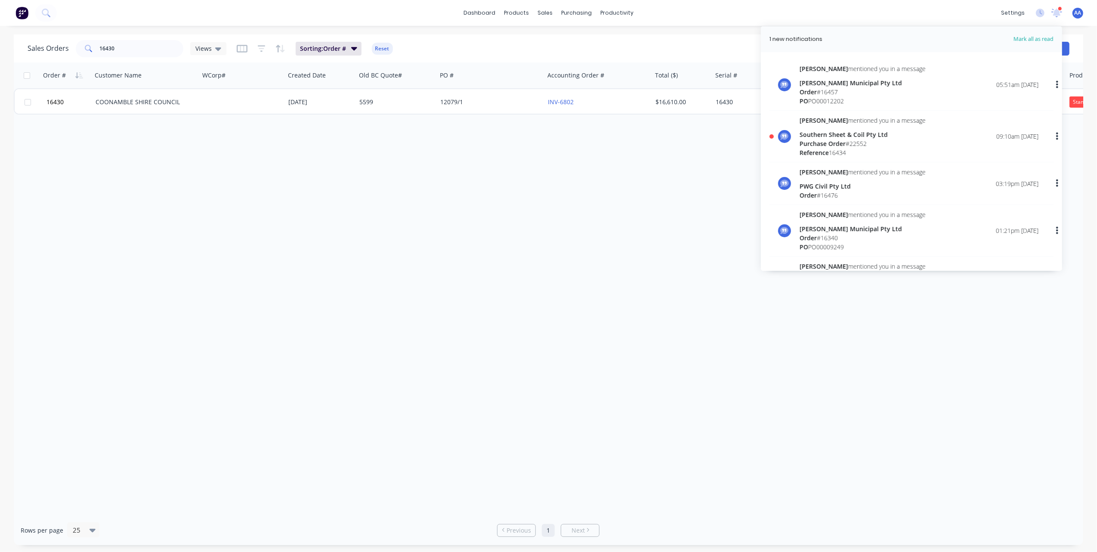
click at [842, 145] on span "Purchase Order" at bounding box center [823, 143] width 46 height 8
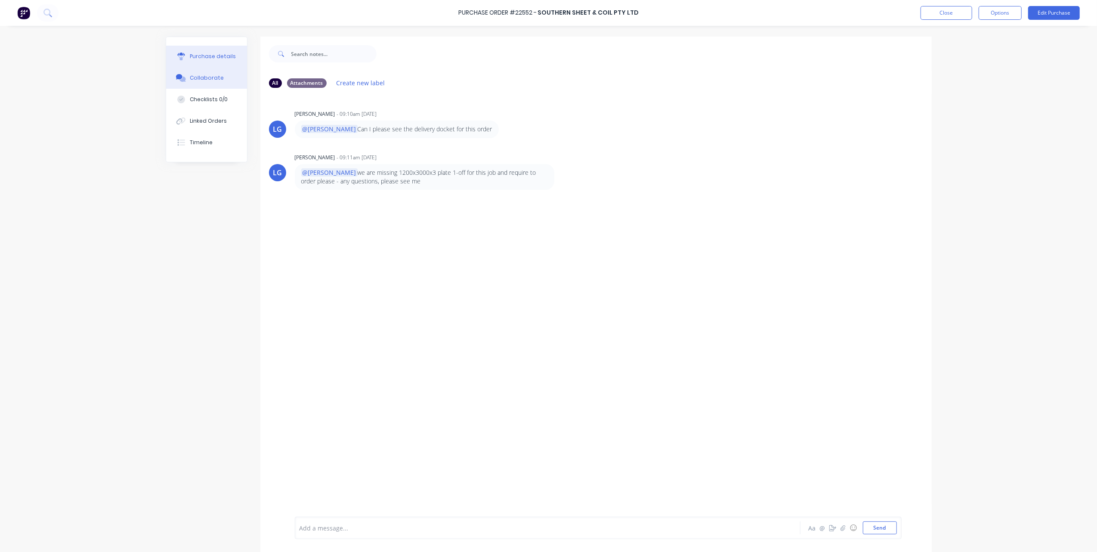
click at [175, 52] on button "Purchase details" at bounding box center [206, 57] width 81 height 22
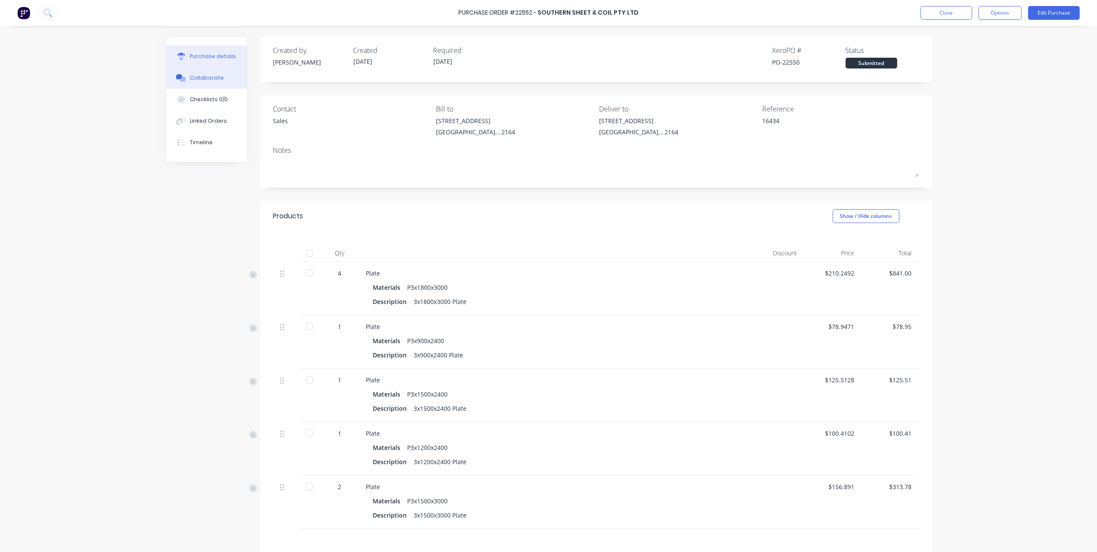
click at [198, 74] on div "Collaborate" at bounding box center [207, 78] width 34 height 8
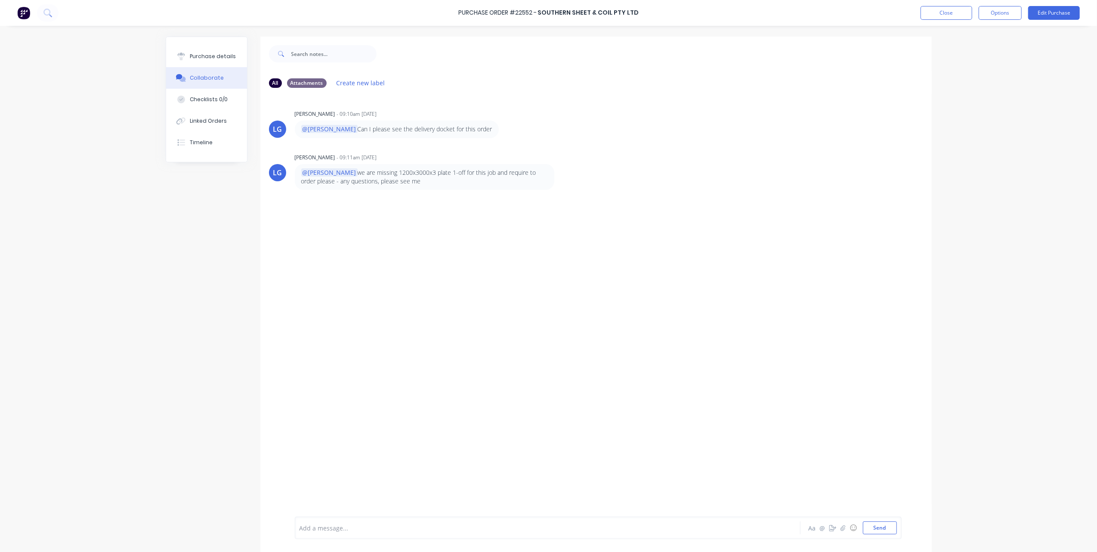
click at [348, 524] on div at bounding box center [524, 527] width 448 height 9
click at [875, 522] on button "Send" at bounding box center [880, 527] width 34 height 13
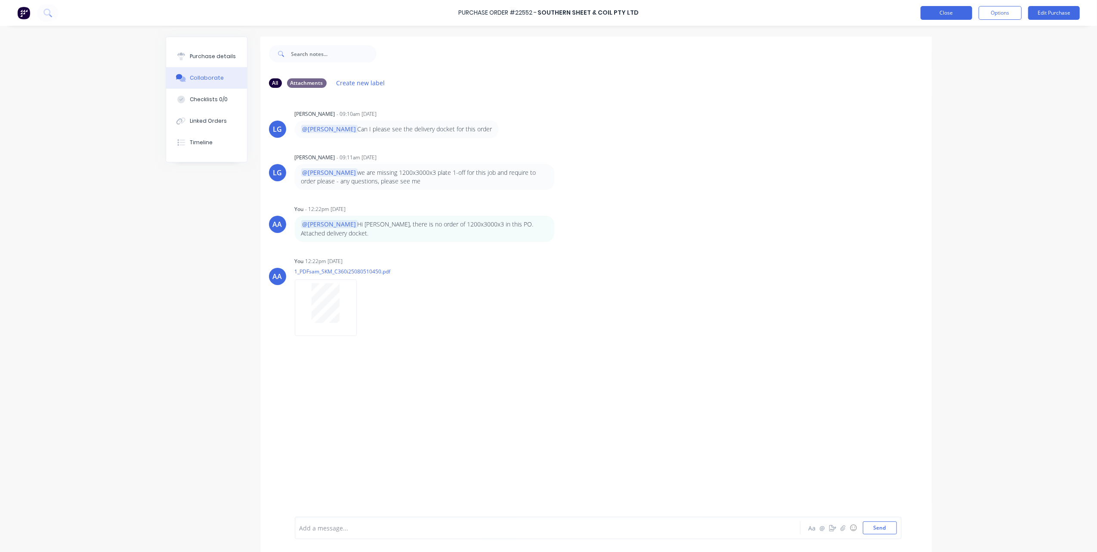
click at [944, 14] on button "Close" at bounding box center [946, 13] width 52 height 14
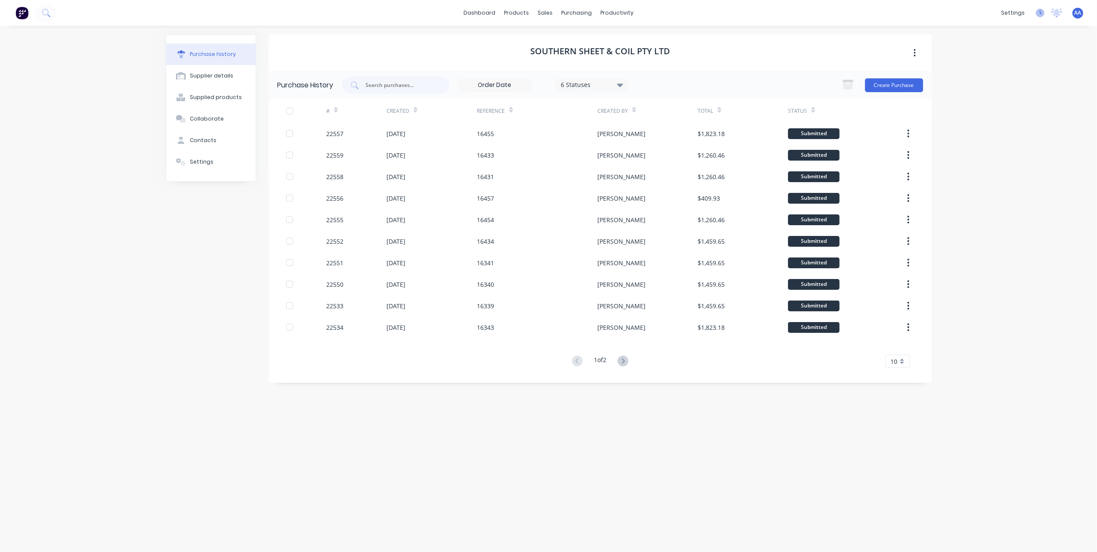
click at [1042, 14] on icon at bounding box center [1041, 12] width 3 height 4
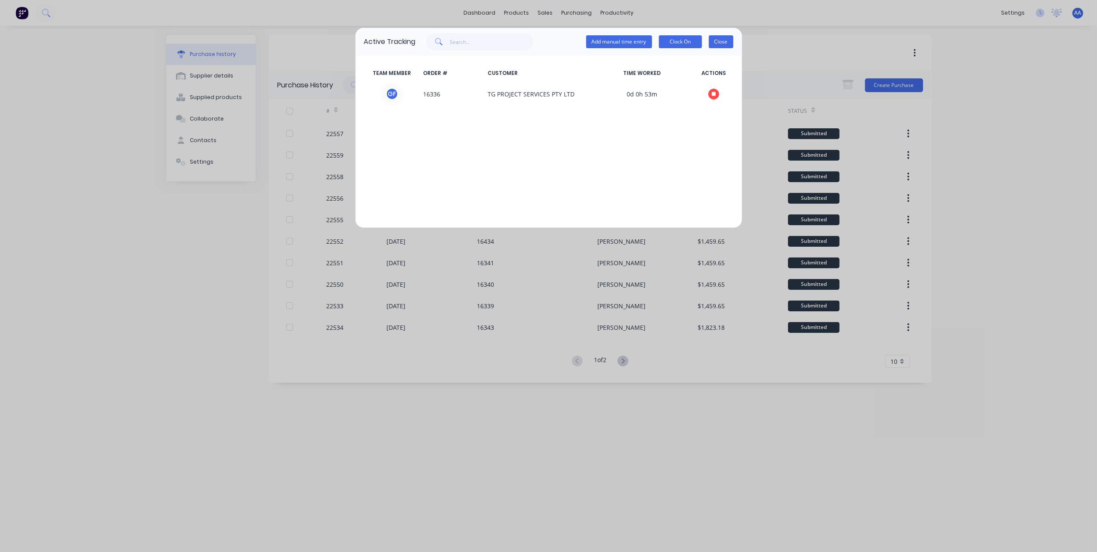
click at [721, 39] on button "Close" at bounding box center [721, 41] width 25 height 13
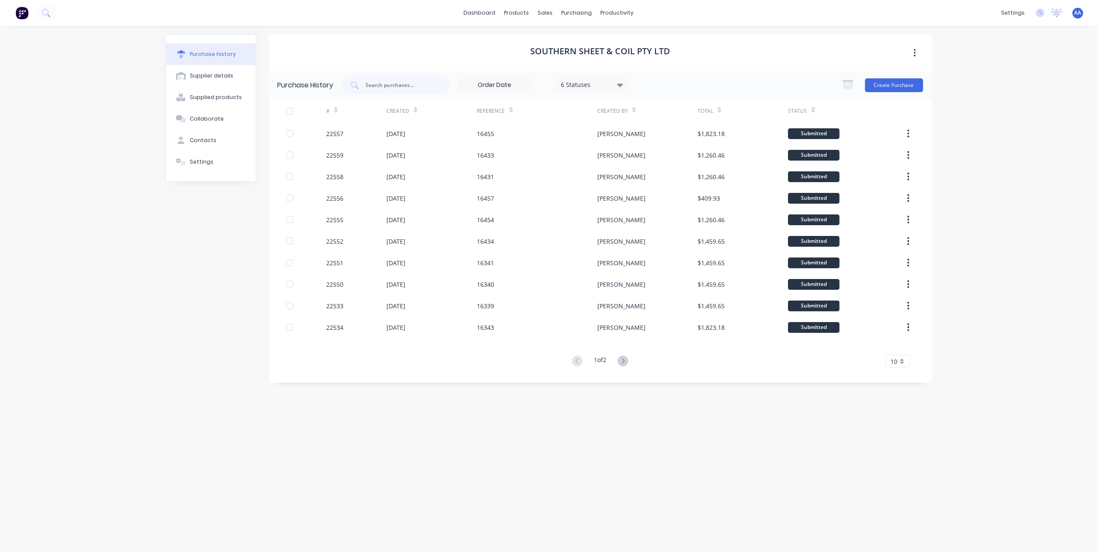
click at [190, 267] on div "Purchase history Supplier details Supplied products Collaborate Contacts Settin…" at bounding box center [211, 284] width 90 height 500
click at [1057, 14] on icon at bounding box center [1057, 12] width 8 height 7
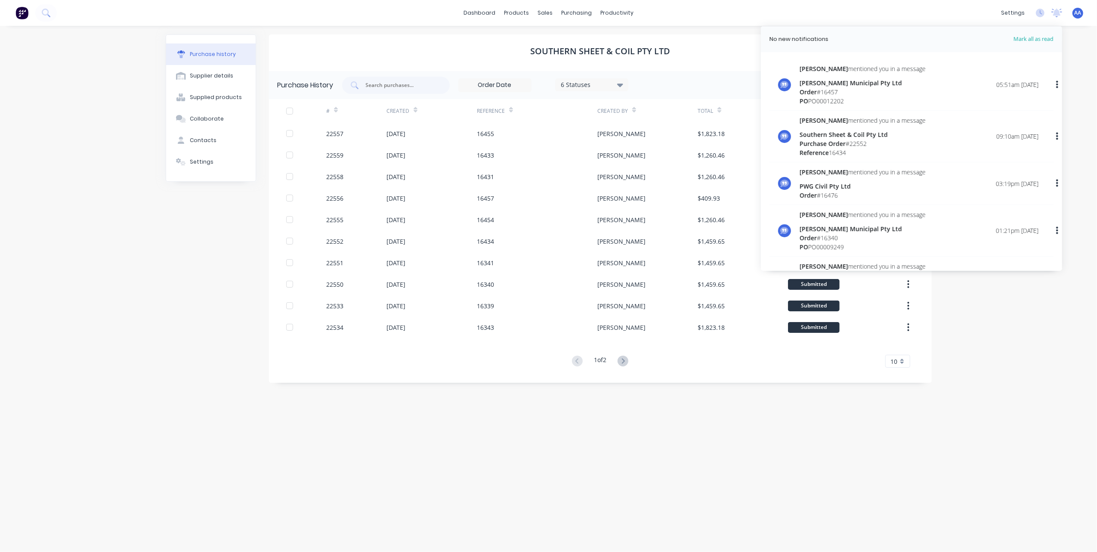
click at [866, 88] on div "Order # 16457" at bounding box center [863, 91] width 126 height 9
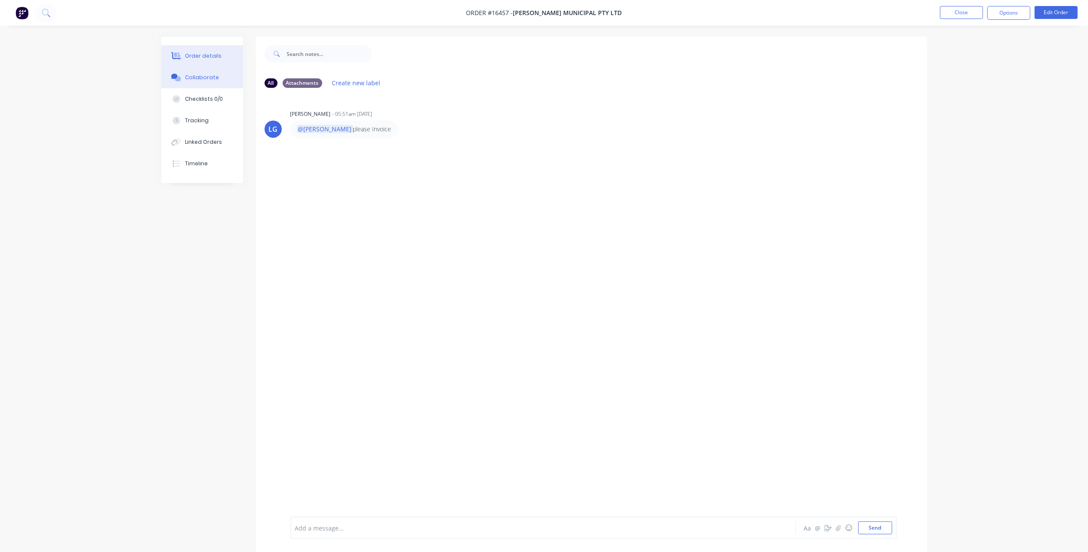
click at [207, 57] on div "Order details" at bounding box center [203, 56] width 37 height 8
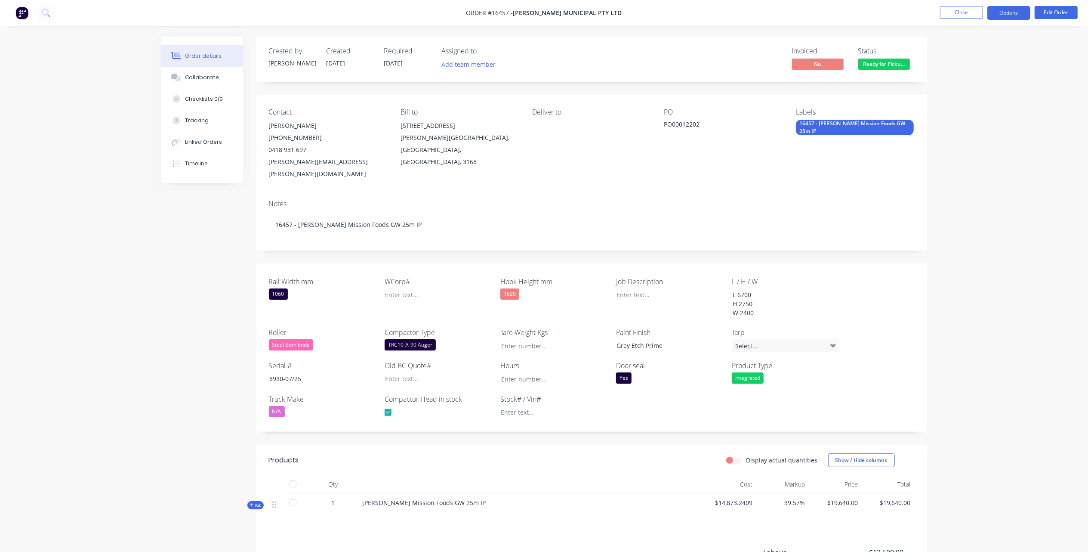
click at [1005, 10] on button "Options" at bounding box center [1009, 13] width 43 height 14
click at [971, 52] on div "Invoice" at bounding box center [983, 52] width 79 height 12
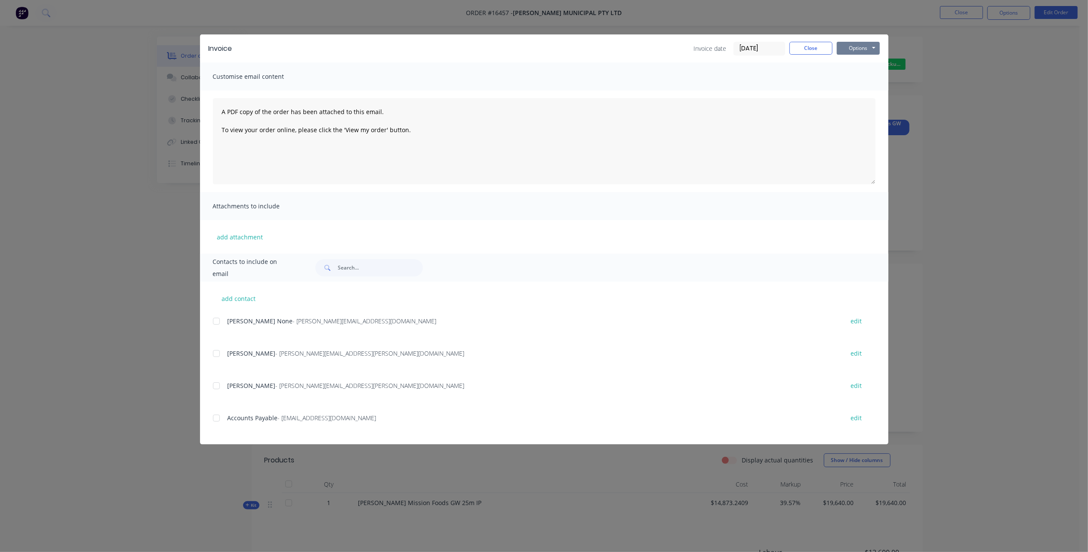
click at [868, 45] on button "Options" at bounding box center [858, 48] width 43 height 13
click at [863, 80] on button "Print" at bounding box center [864, 78] width 55 height 14
click at [807, 46] on button "Close" at bounding box center [811, 48] width 43 height 13
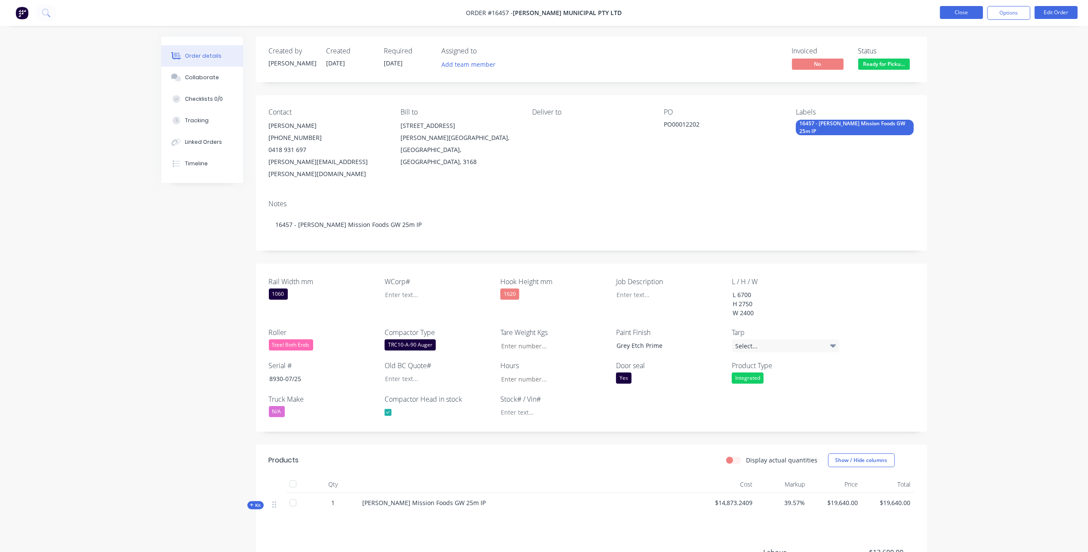
click at [957, 9] on button "Close" at bounding box center [961, 12] width 43 height 13
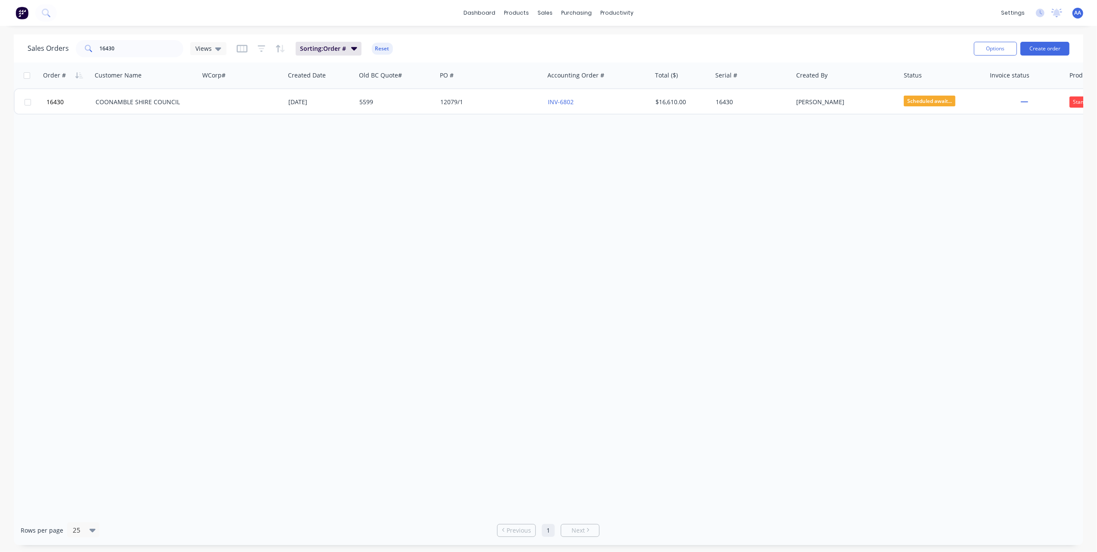
click at [20, 10] on img at bounding box center [21, 12] width 13 height 13
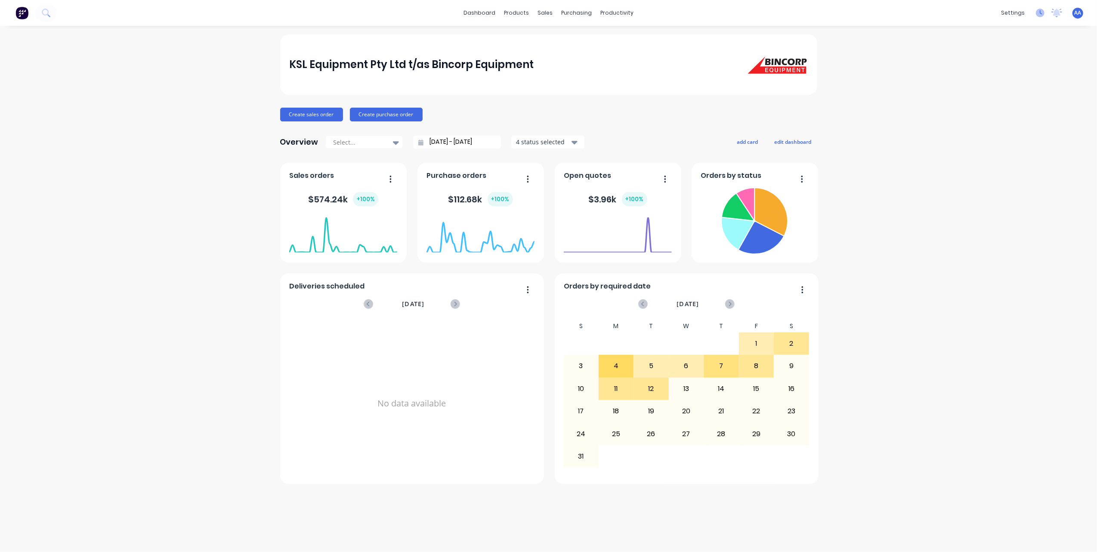
click at [1043, 13] on icon at bounding box center [1040, 13] width 9 height 9
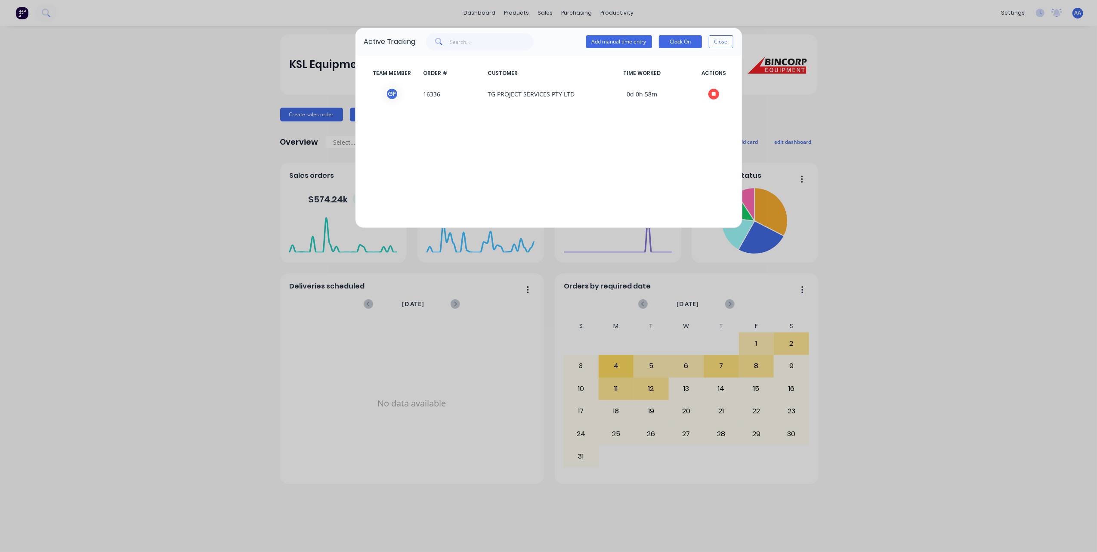
drag, startPoint x: 729, startPoint y: 42, endPoint x: 951, endPoint y: 33, distance: 222.7
click at [729, 42] on button "Close" at bounding box center [721, 41] width 25 height 13
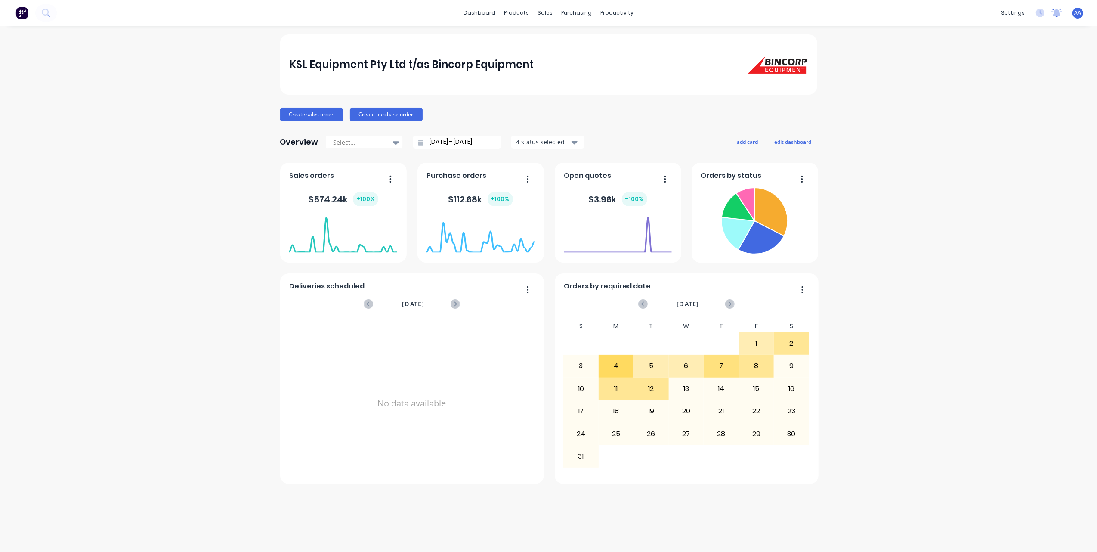
click at [1059, 14] on icon at bounding box center [1057, 12] width 8 height 7
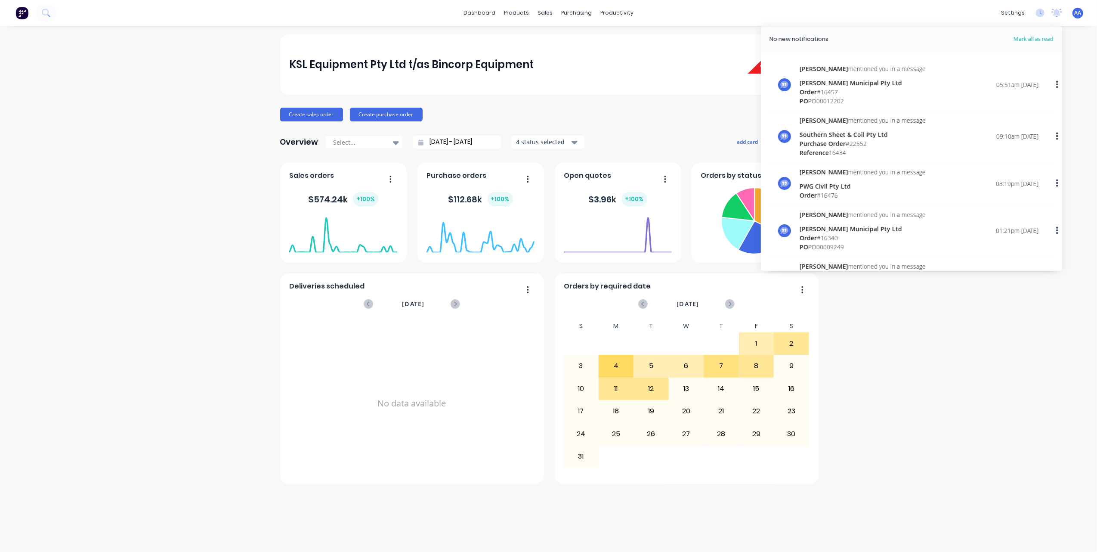
click at [843, 83] on div "[PERSON_NAME] Municipal Pty Ltd" at bounding box center [863, 82] width 126 height 9
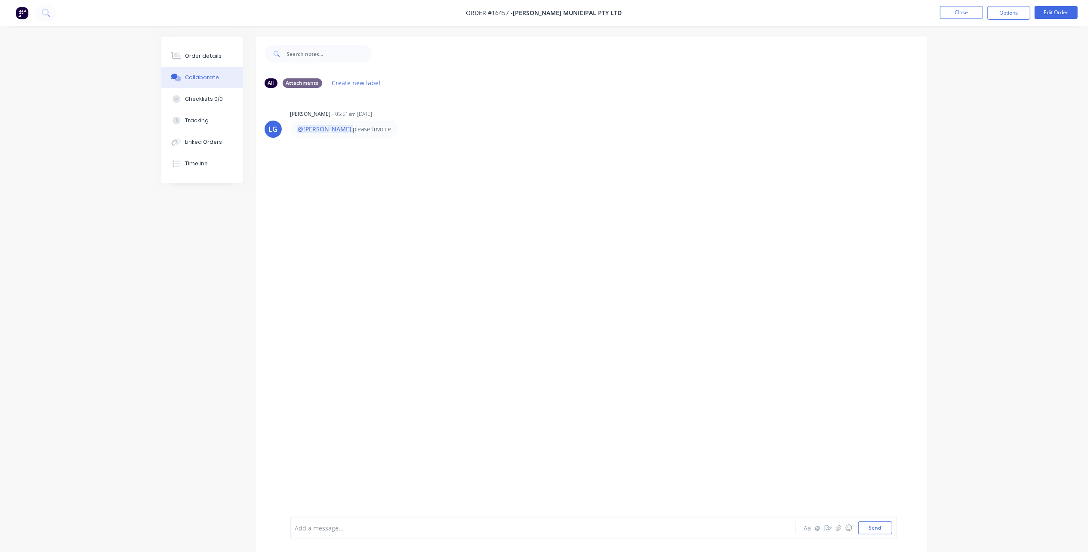
click at [30, 17] on button at bounding box center [22, 13] width 18 height 14
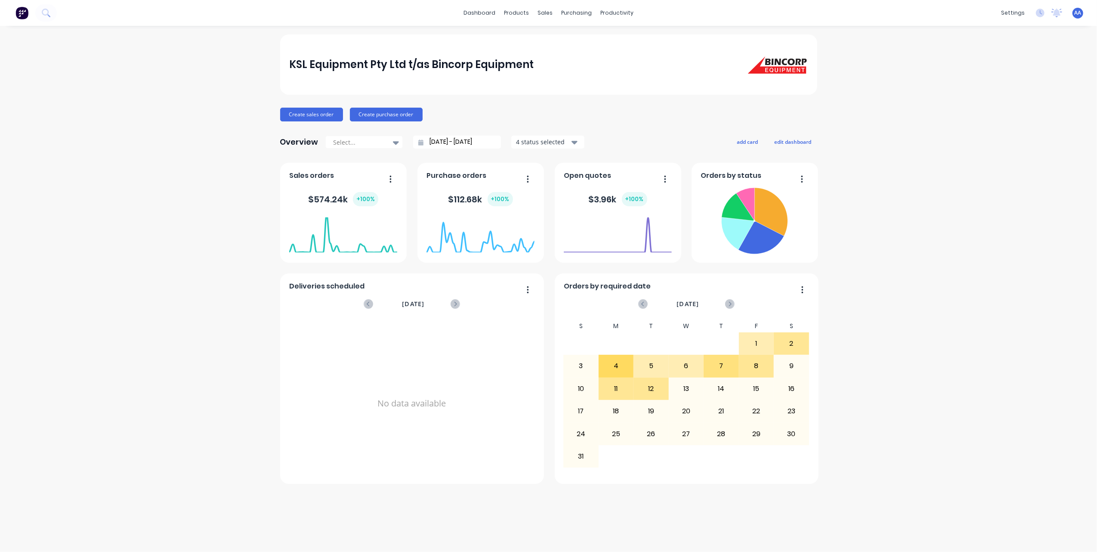
click at [1078, 15] on span "AA" at bounding box center [1077, 13] width 7 height 8
click at [1002, 107] on div "Sign out" at bounding box center [1004, 108] width 23 height 8
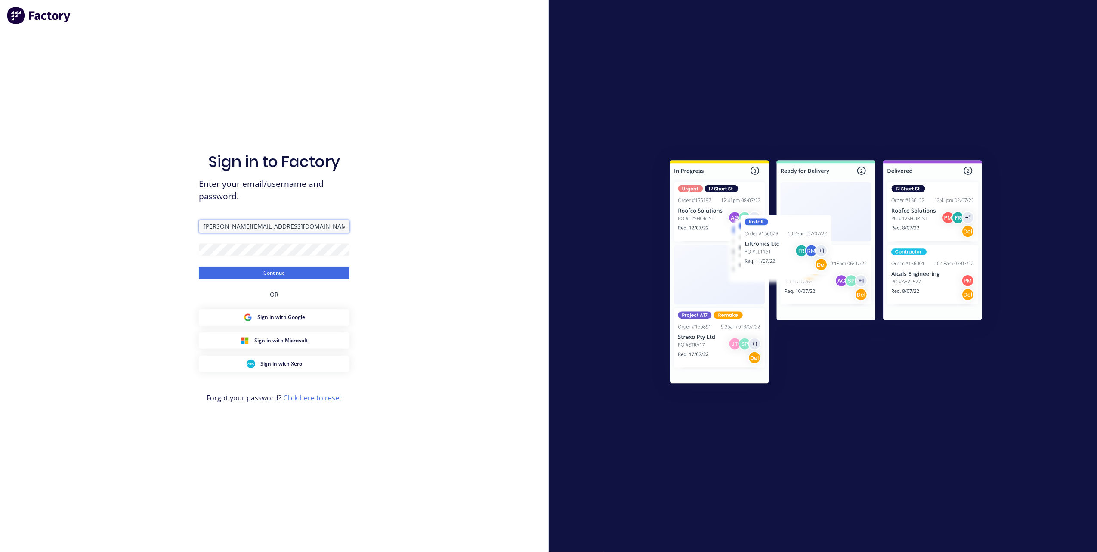
click at [291, 225] on input "[PERSON_NAME][EMAIL_ADDRESS][DOMAIN_NAME]" at bounding box center [274, 226] width 151 height 13
type input "[PERSON_NAME][EMAIL_ADDRESS][DOMAIN_NAME]"
click at [269, 274] on button "Continue" at bounding box center [274, 272] width 151 height 13
